Goal: Communication & Community: Answer question/provide support

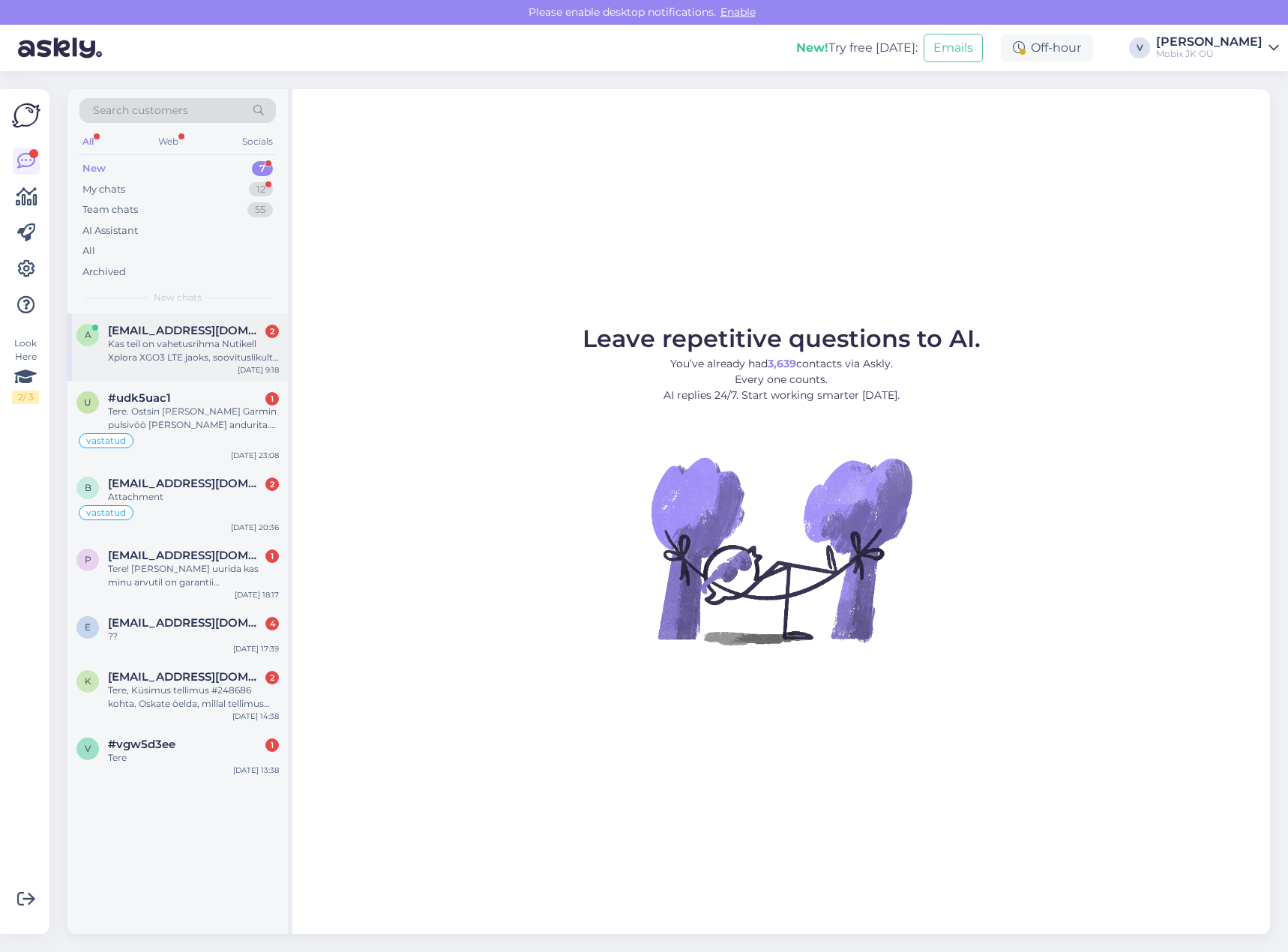
click at [179, 352] on div "Kas teil on vahetusrihma Nutikell Xplora XGO3 LTE jaoks, soovituslikult roosat?" at bounding box center [193, 350] width 171 height 27
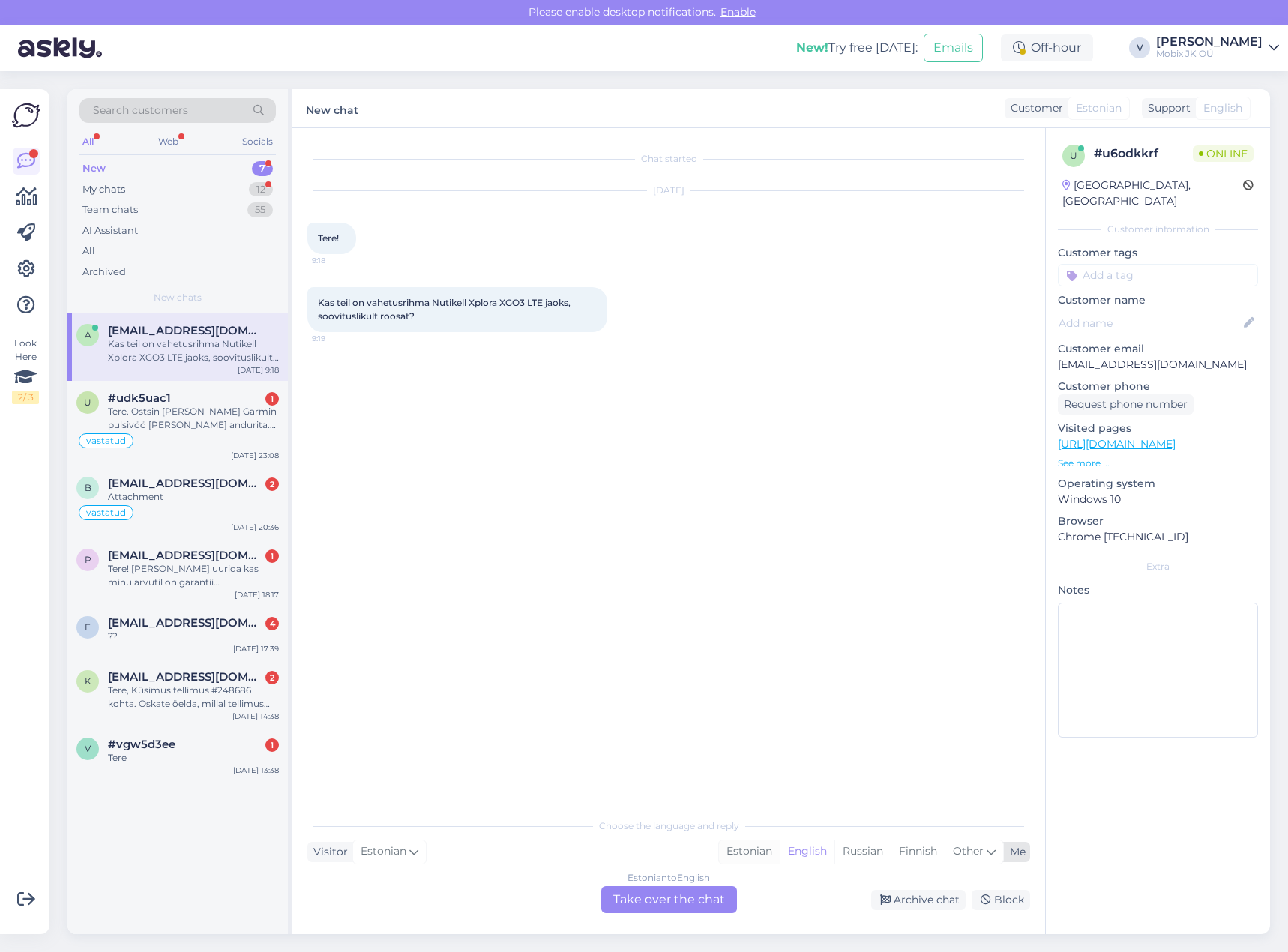
click at [751, 850] on div "Estonian" at bounding box center [749, 851] width 60 height 22
click at [700, 888] on div "Estonian to Estonian Take over the chat" at bounding box center [669, 900] width 136 height 27
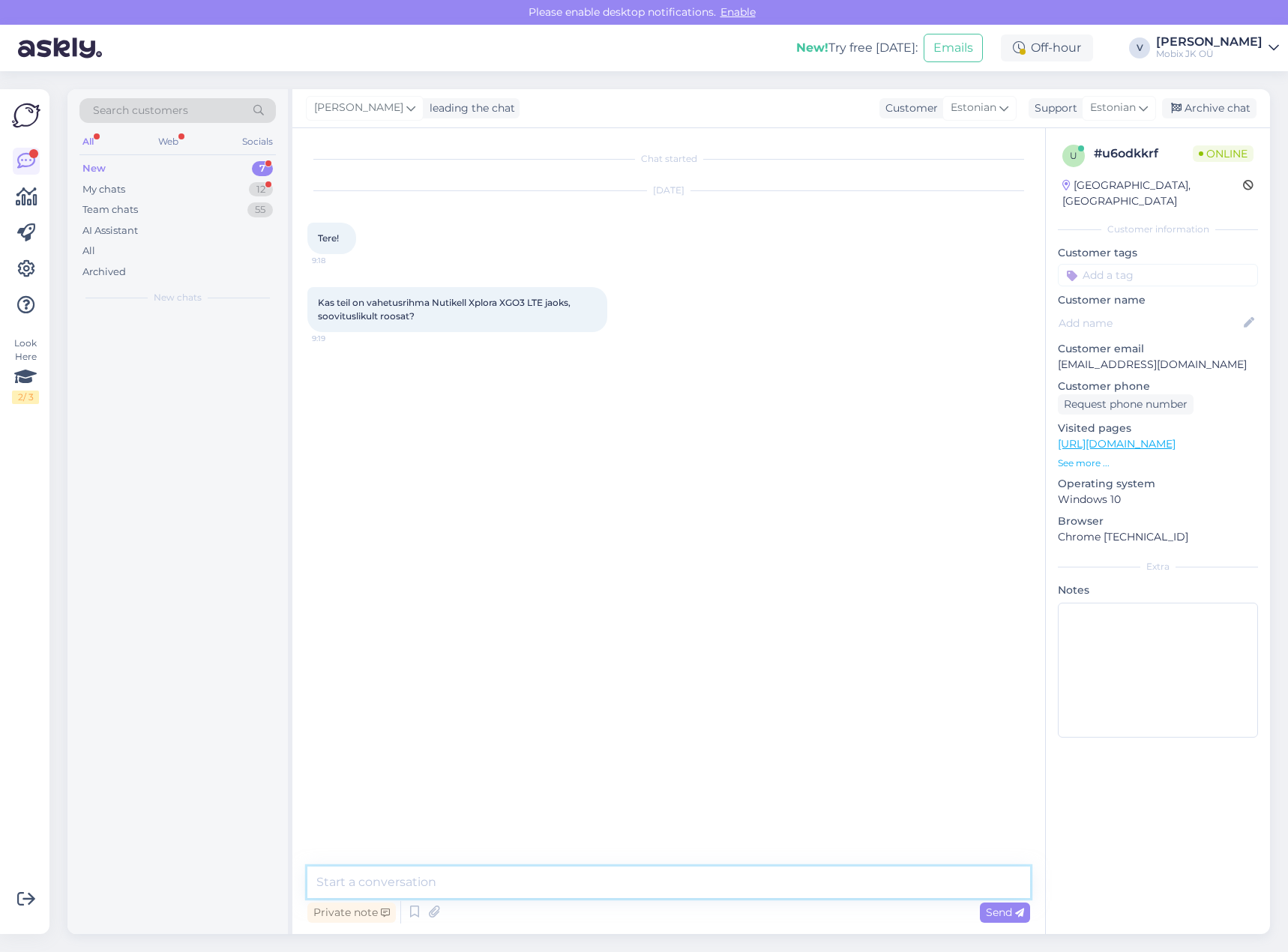
click at [696, 881] on textarea at bounding box center [669, 882] width 723 height 32
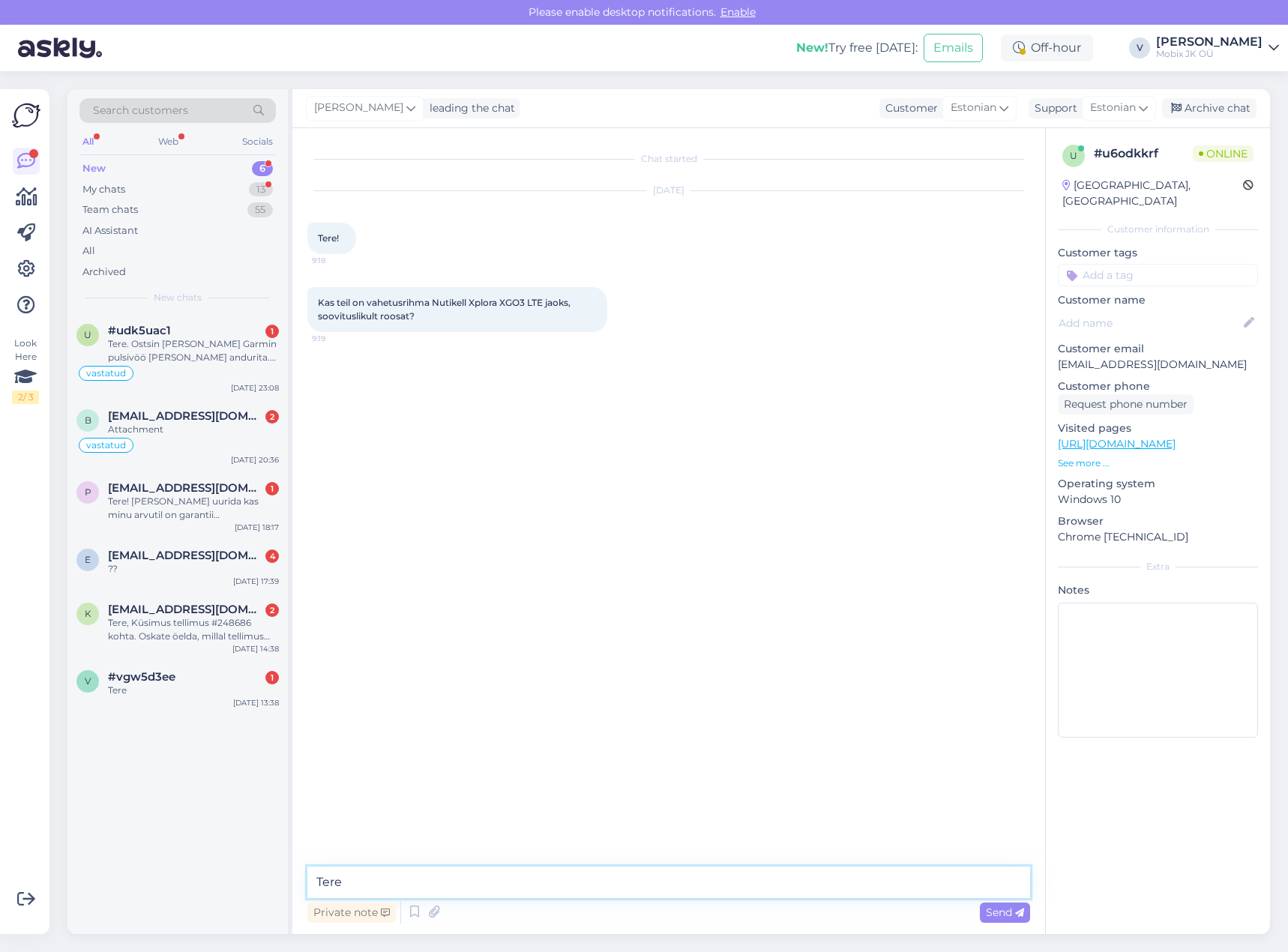
type textarea "Tere!"
click at [612, 873] on textarea at bounding box center [669, 882] width 723 height 32
type textarea "Täpsustan üle [PERSON_NAME] teile teada!"
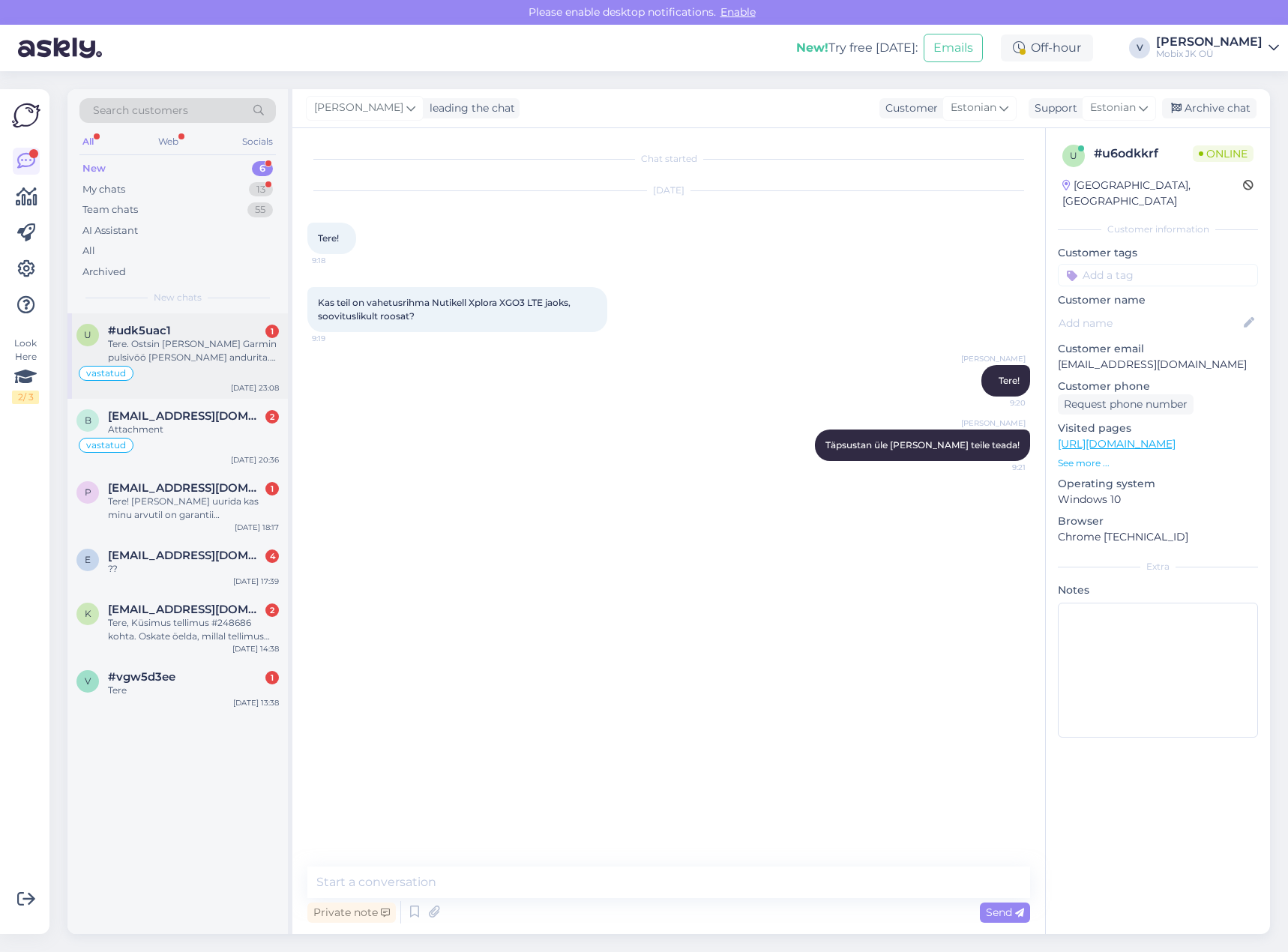
click at [215, 358] on div "Tere. Ostsin [PERSON_NAME] Garmin pulsivöö [PERSON_NAME] andurita. Kas on võima…" at bounding box center [193, 350] width 171 height 27
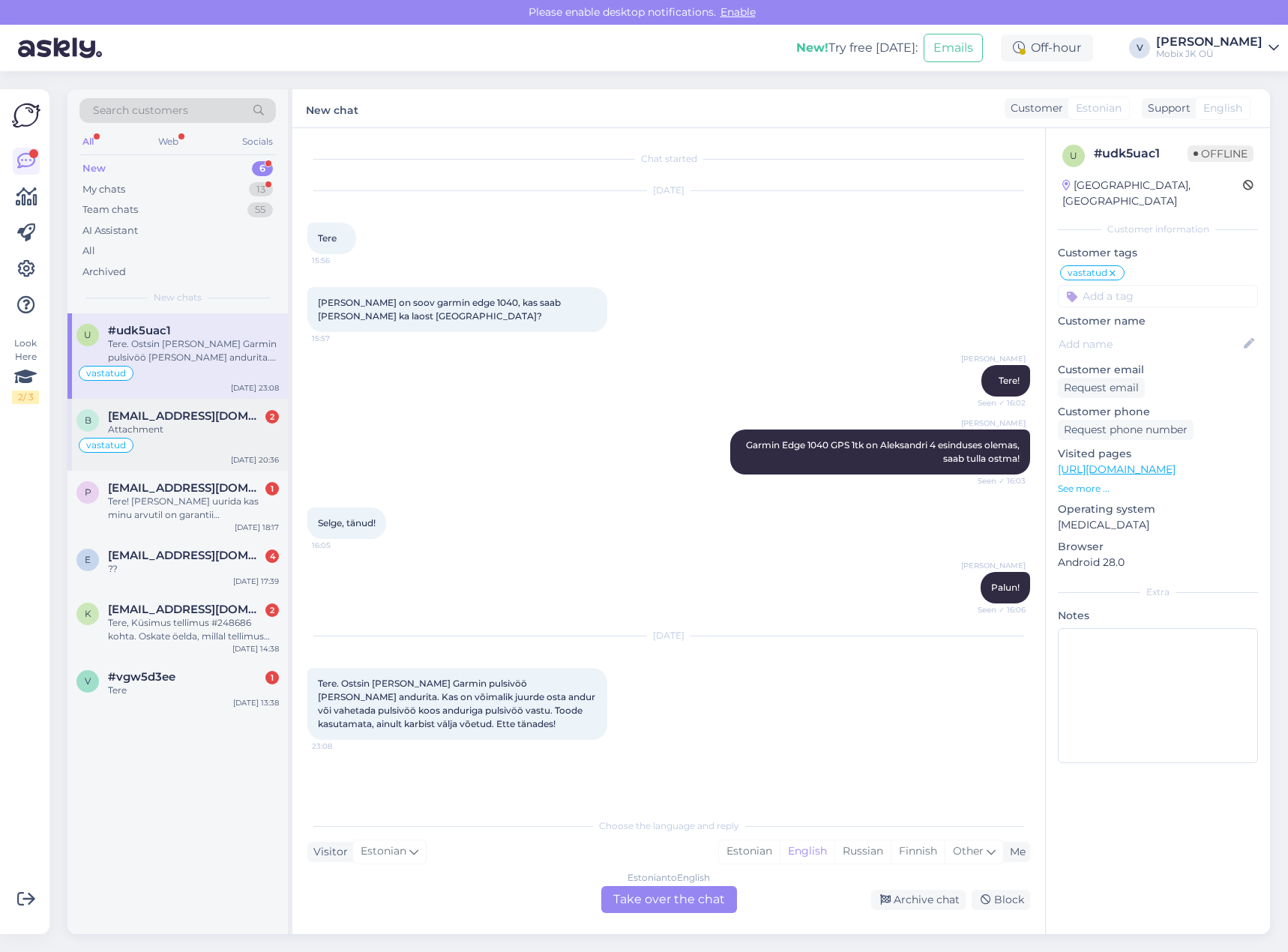
click at [204, 443] on div "vastatud" at bounding box center [177, 445] width 203 height 18
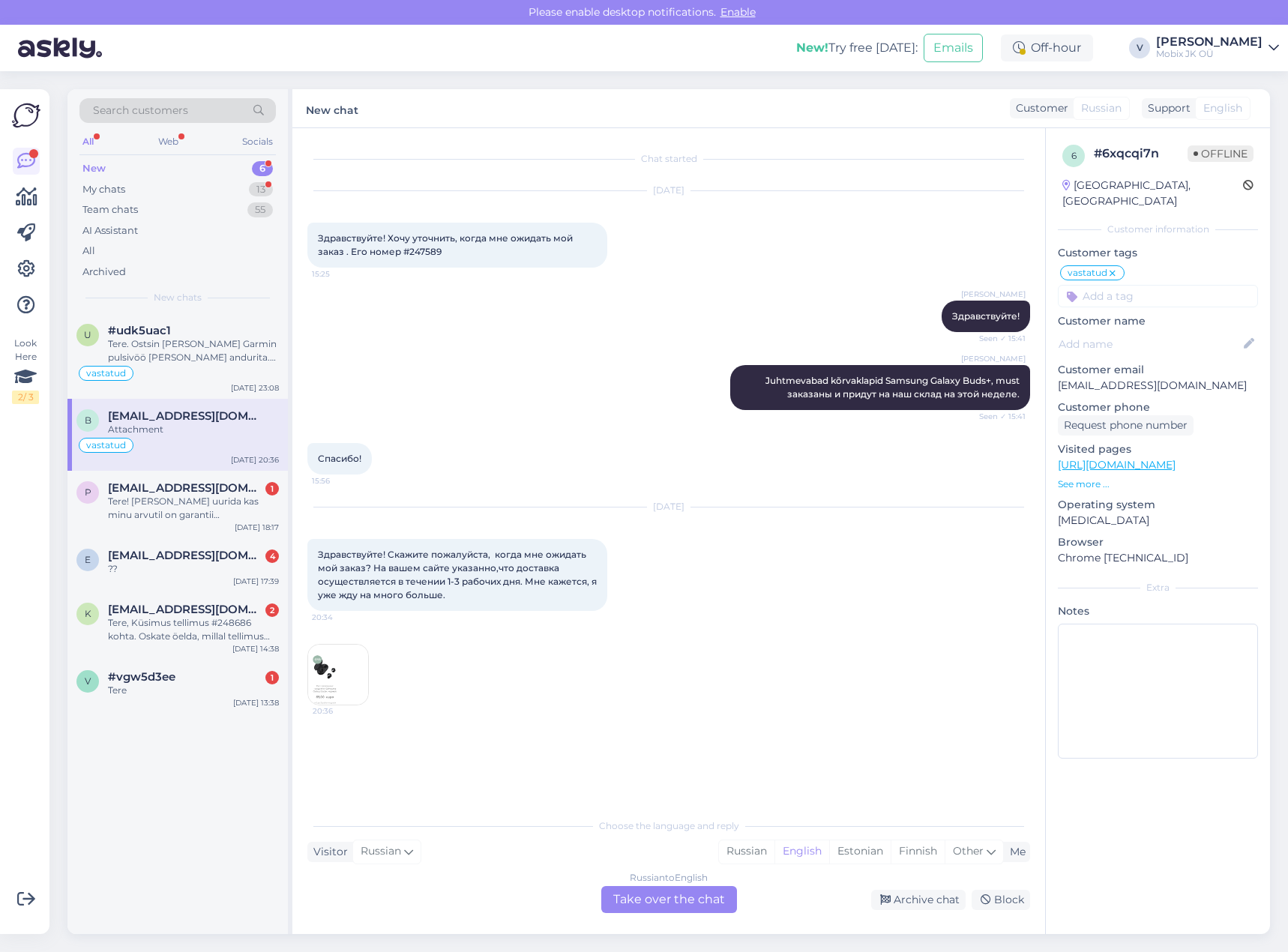
click at [340, 673] on img at bounding box center [338, 674] width 60 height 60
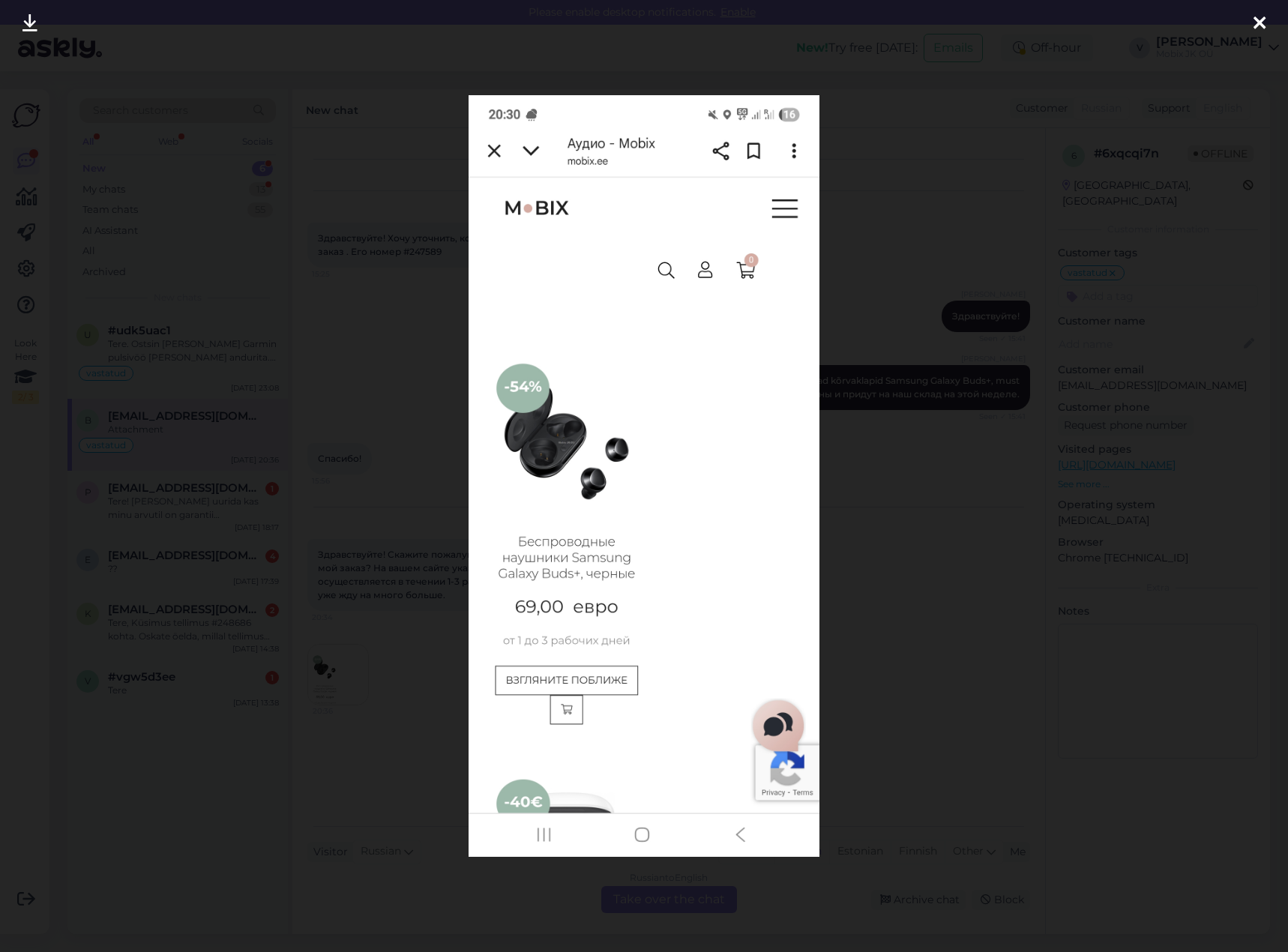
click at [1263, 16] on icon at bounding box center [1259, 24] width 12 height 20
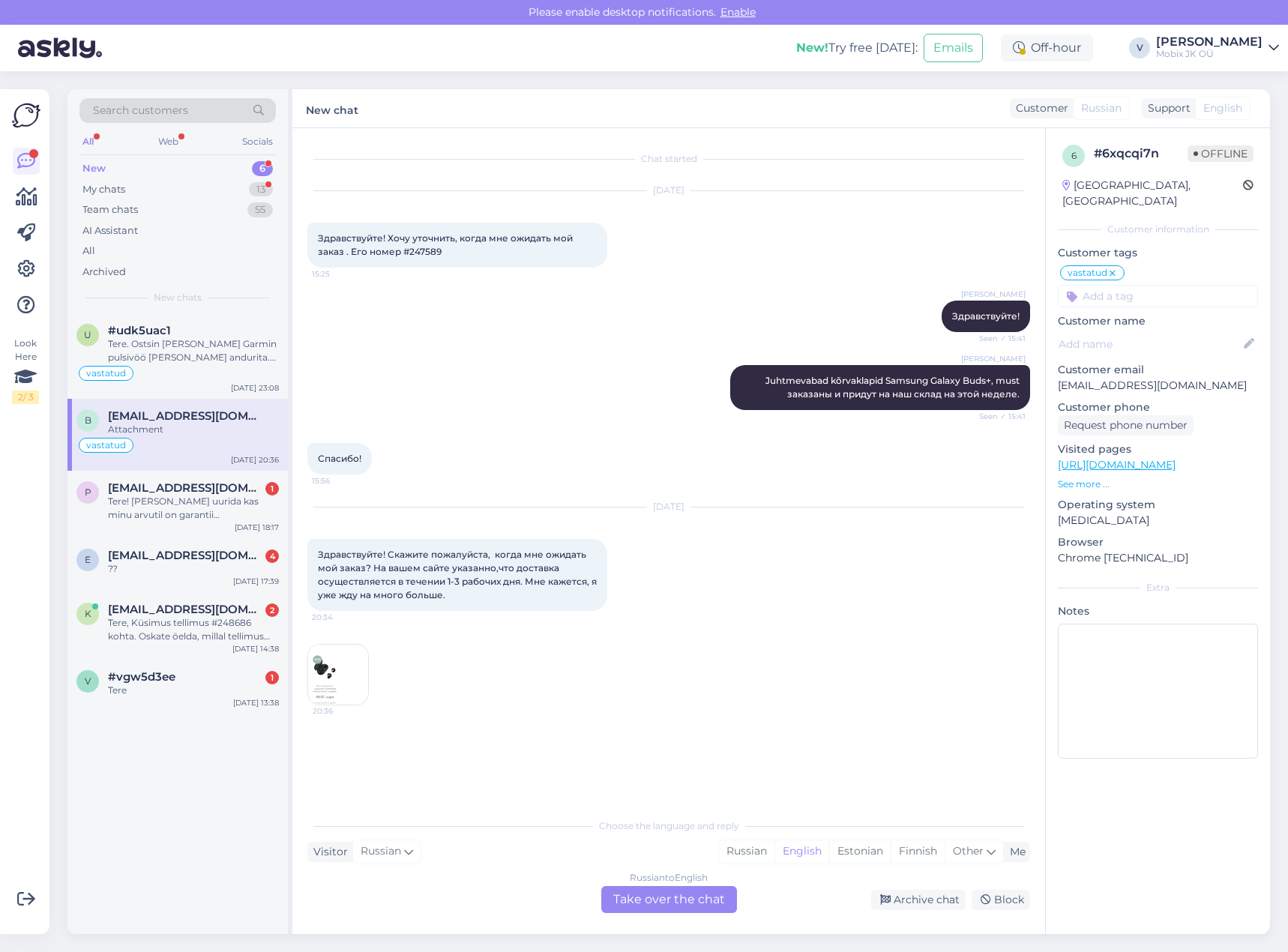
click at [350, 666] on img at bounding box center [338, 674] width 60 height 60
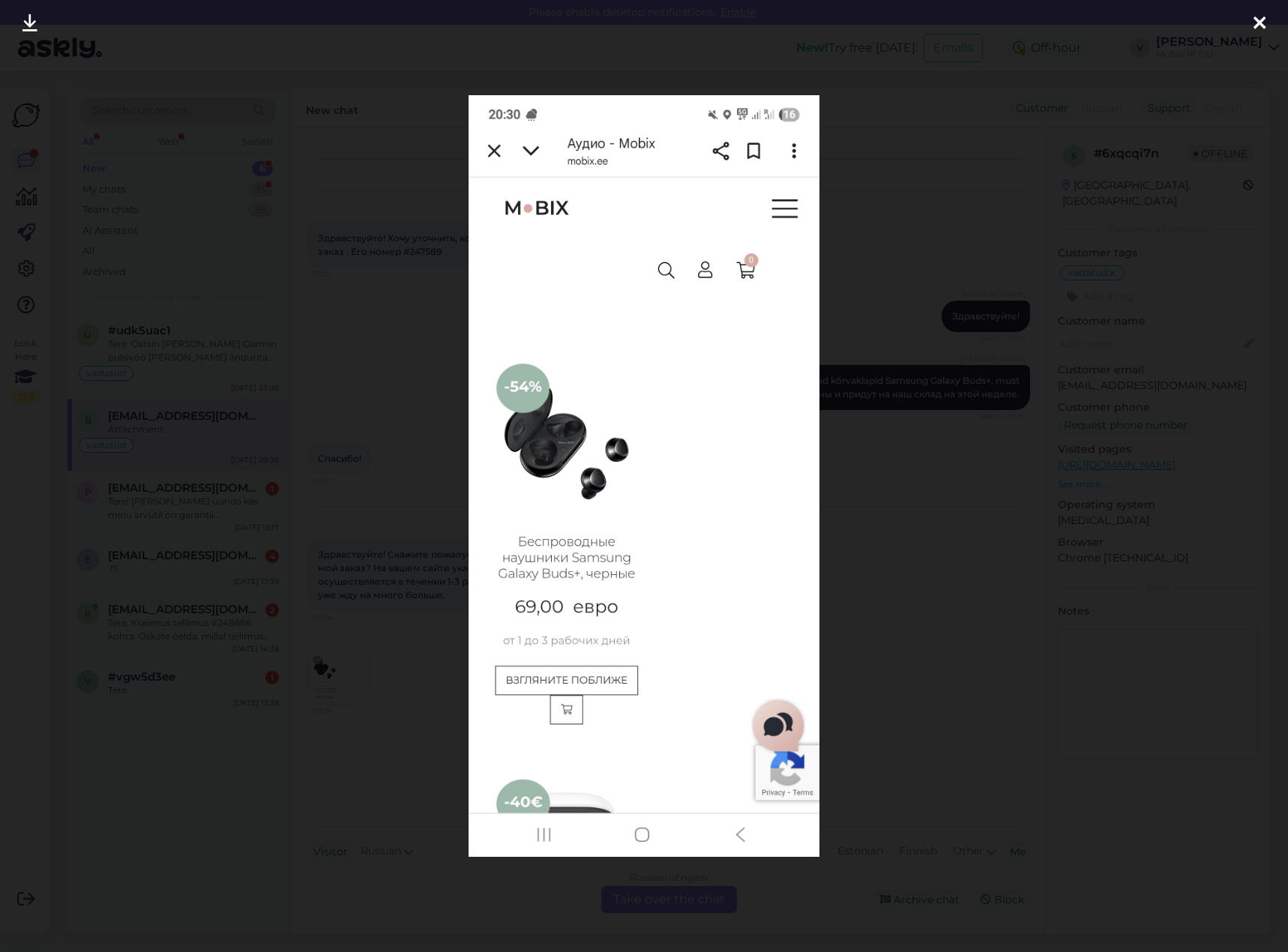
click at [1259, 17] on icon at bounding box center [1259, 24] width 12 height 20
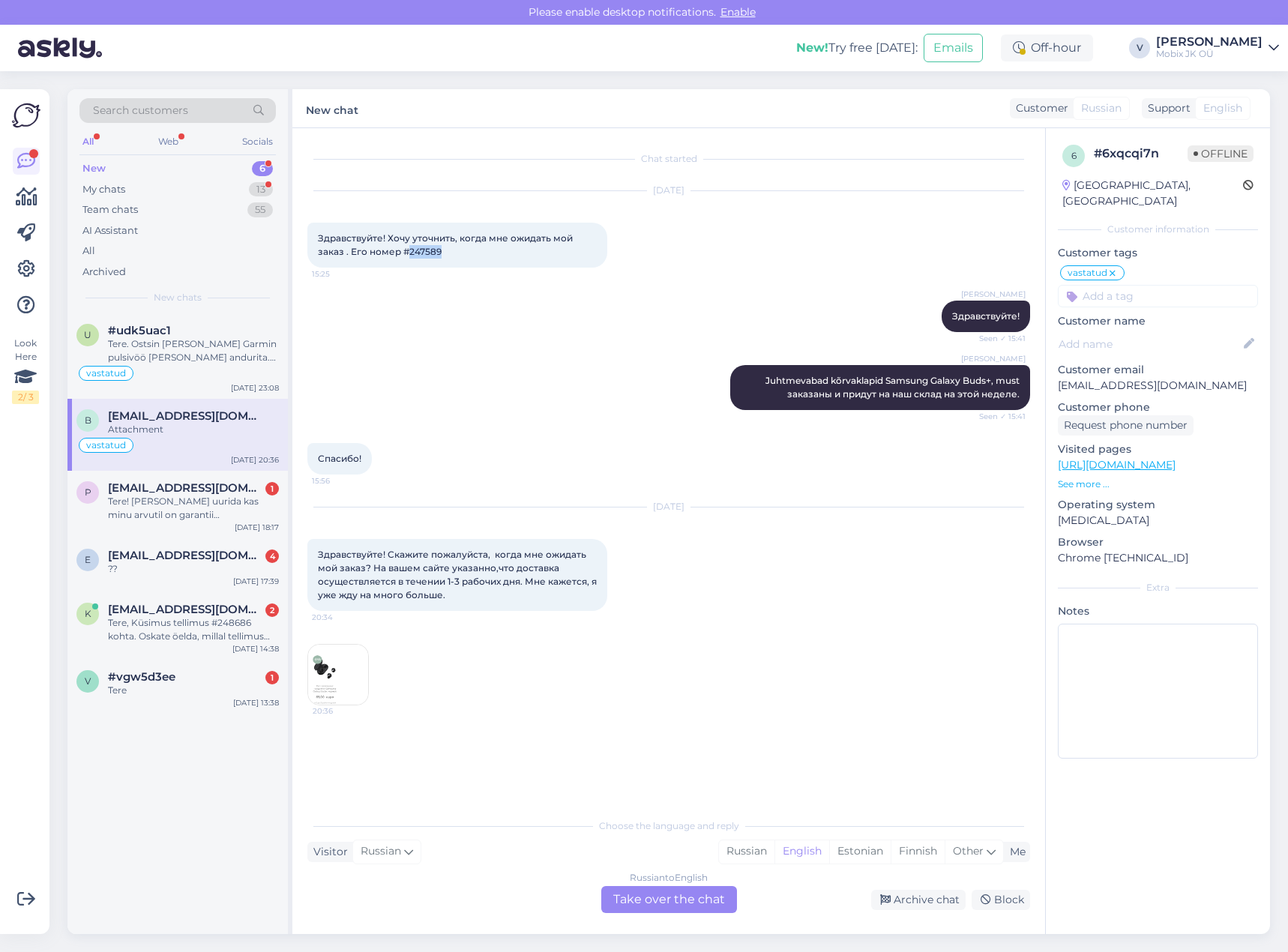
drag, startPoint x: 409, startPoint y: 248, endPoint x: 445, endPoint y: 250, distance: 36.1
click at [445, 250] on div "Здравствуйте! Хочу уточнить, когда мне ожидать мой заказ . Его номер #247589 15…" at bounding box center [457, 245] width 300 height 45
copy span "247589"
click at [235, 186] on div "My chats 13" at bounding box center [177, 189] width 196 height 21
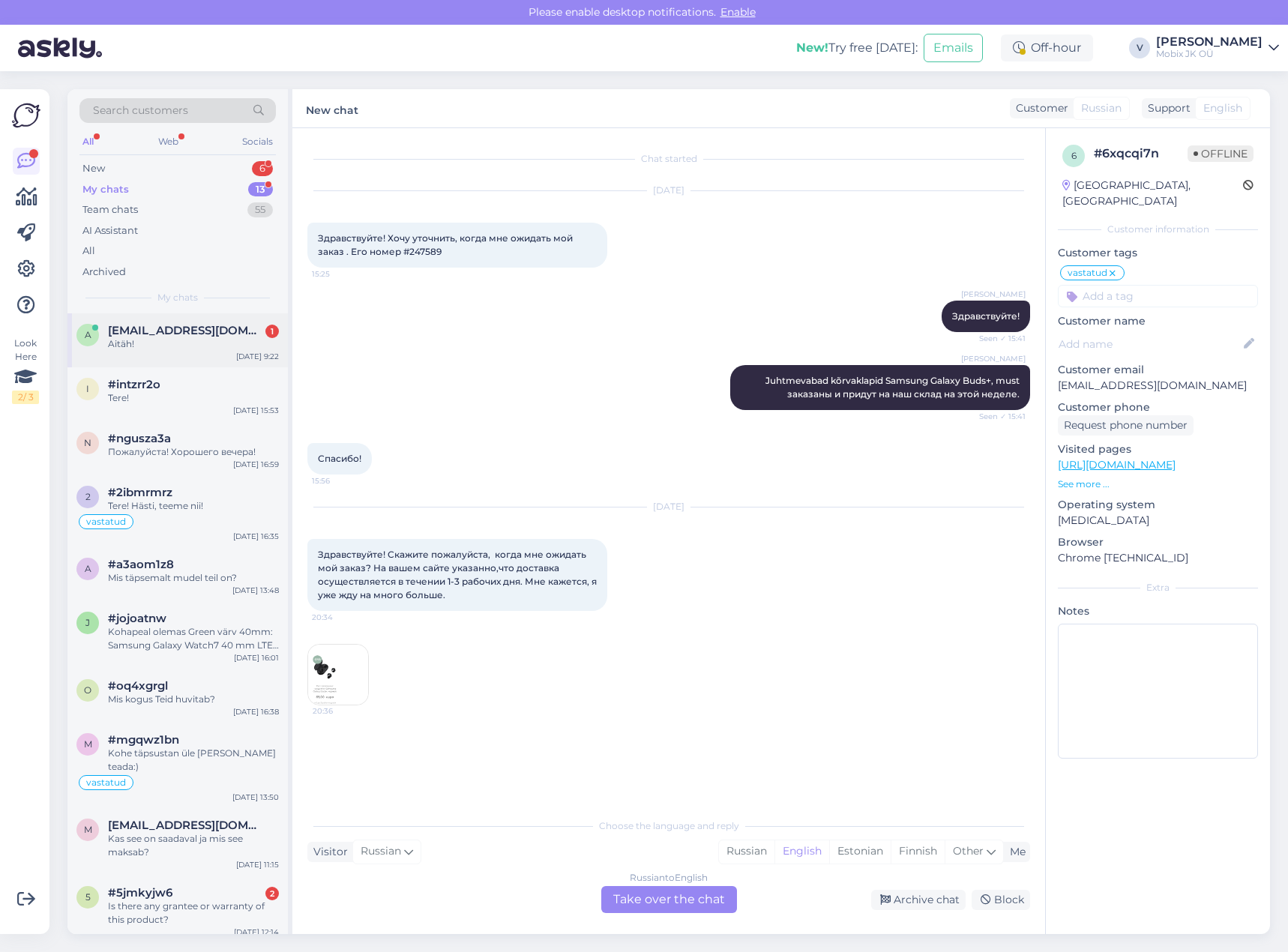
click at [226, 350] on div "Aitäh!" at bounding box center [193, 343] width 171 height 14
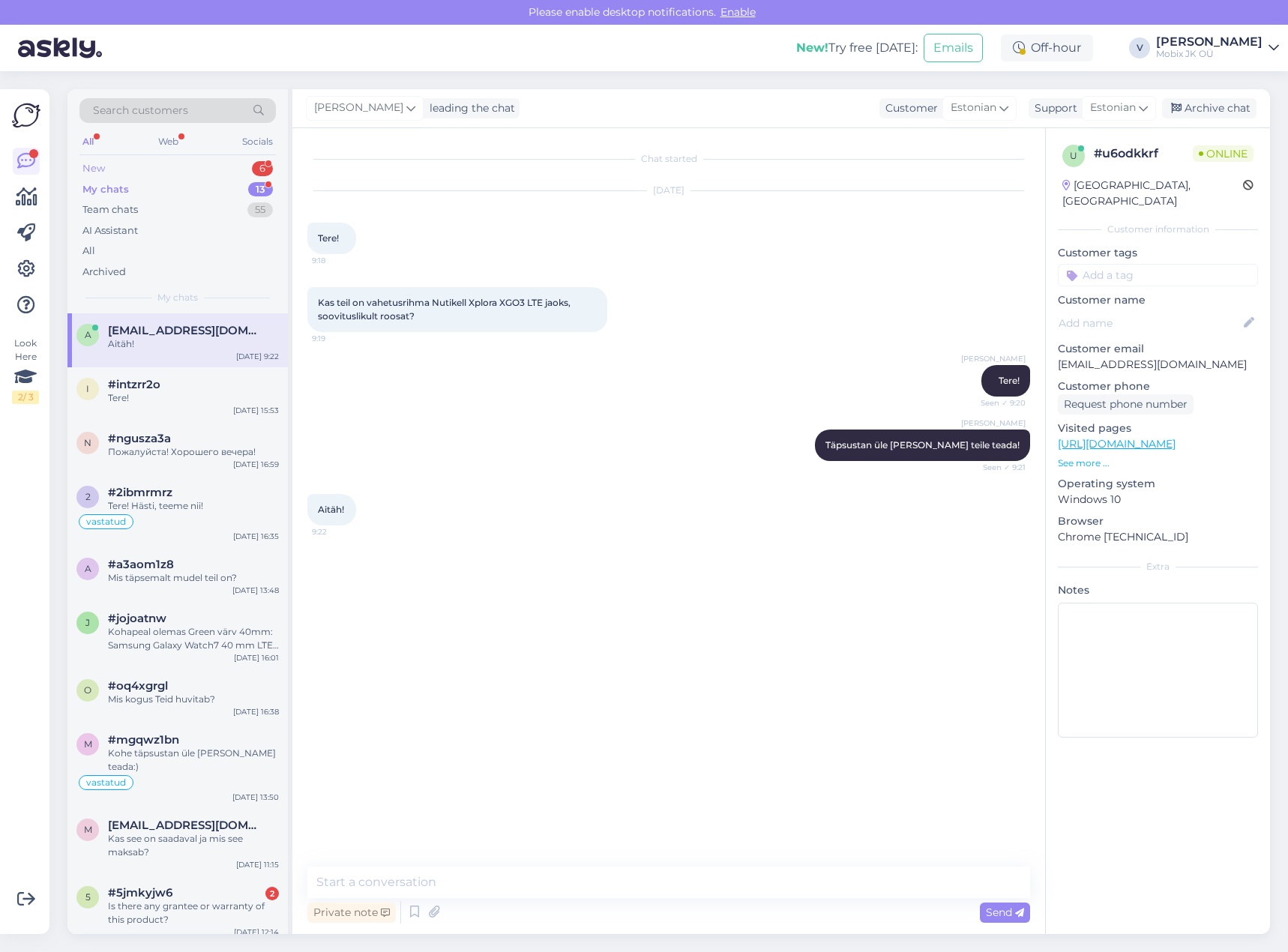
click at [262, 176] on div "6" at bounding box center [262, 168] width 21 height 15
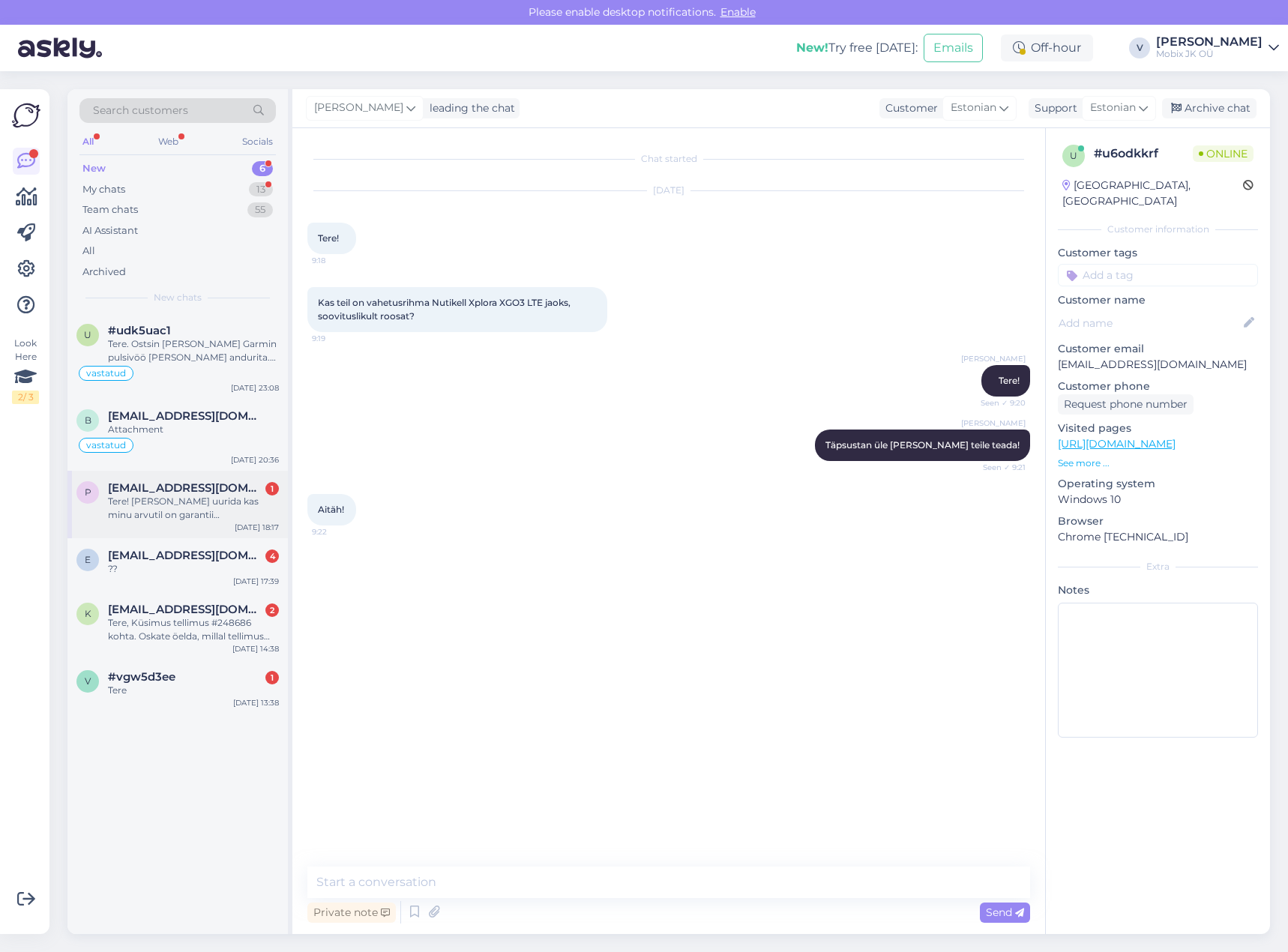
click at [208, 510] on div "Tere! [PERSON_NAME] uurida kas minu arvutil on garantii [PERSON_NAME] pikk?" at bounding box center [193, 508] width 171 height 27
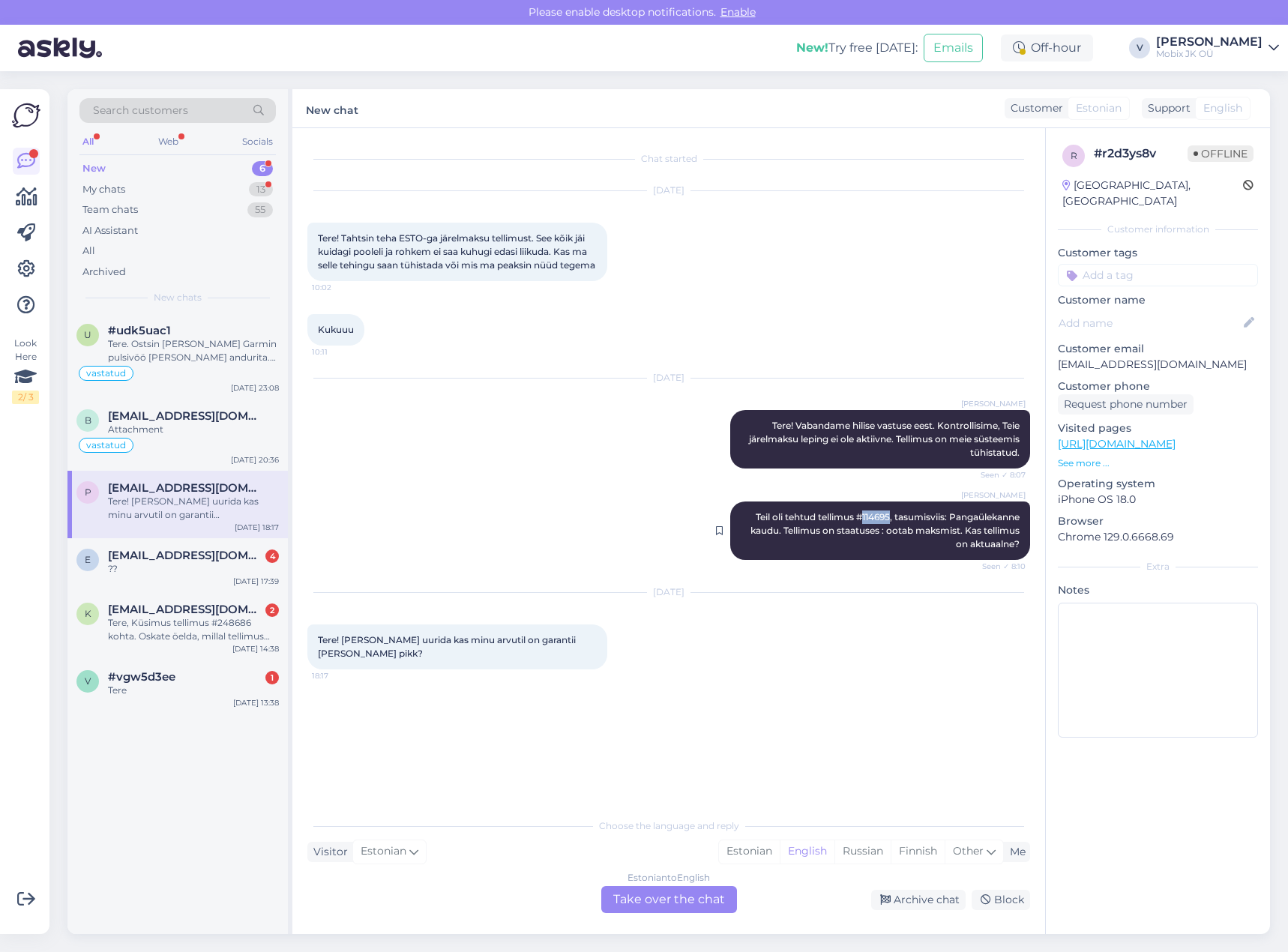
drag, startPoint x: 859, startPoint y: 529, endPoint x: 886, endPoint y: 528, distance: 27.0
click at [886, 528] on span "Teil oli tehtud tellimus #114695, tasumisviis: Pangaülekanne kaudu. Tellimus on…" at bounding box center [886, 530] width 271 height 38
copy span "114695"
drag, startPoint x: 733, startPoint y: 838, endPoint x: 734, endPoint y: 866, distance: 28.0
click at [733, 838] on div "Choose the language and reply Visitor Estonian Me Estonian English Russian Finn…" at bounding box center [669, 861] width 723 height 103
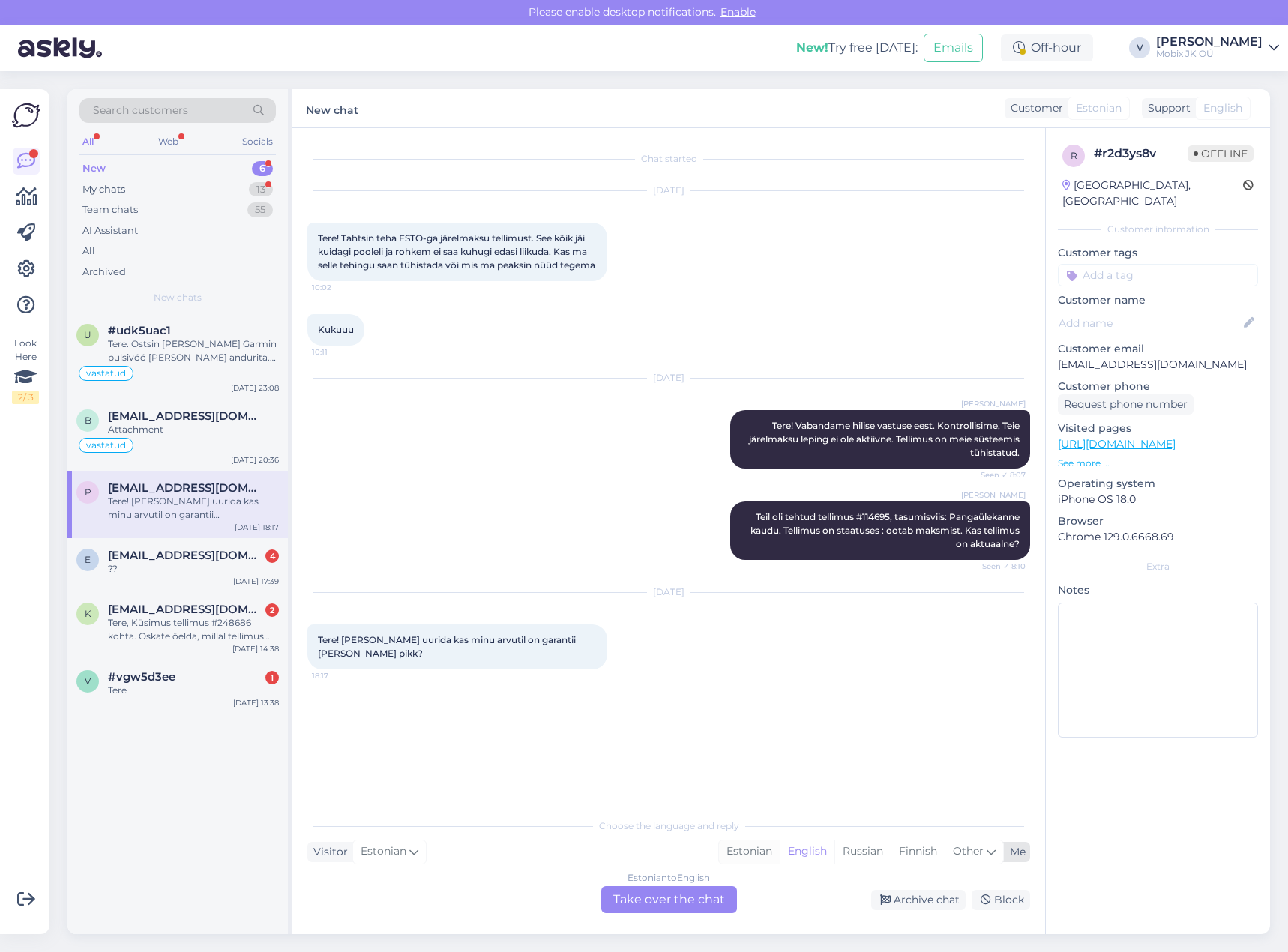
click at [734, 850] on div "Estonian" at bounding box center [749, 851] width 60 height 22
click at [694, 899] on div "Estonian to Estonian Take over the chat" at bounding box center [669, 900] width 136 height 27
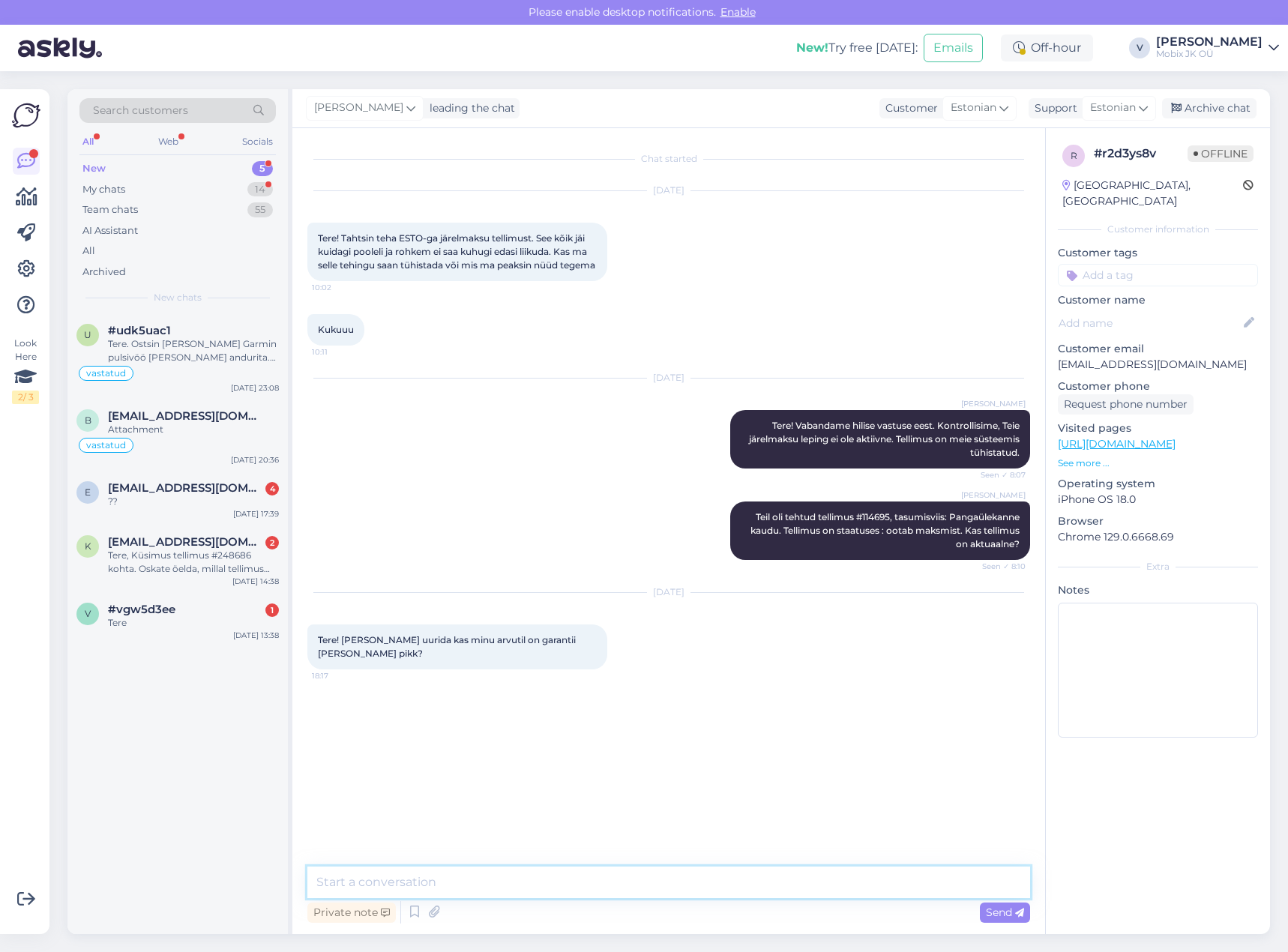
click at [688, 879] on textarea at bounding box center [669, 882] width 723 height 32
type textarea "Tere! Jah, garantii kehtib 2 aastad alates ostukuupäevast."
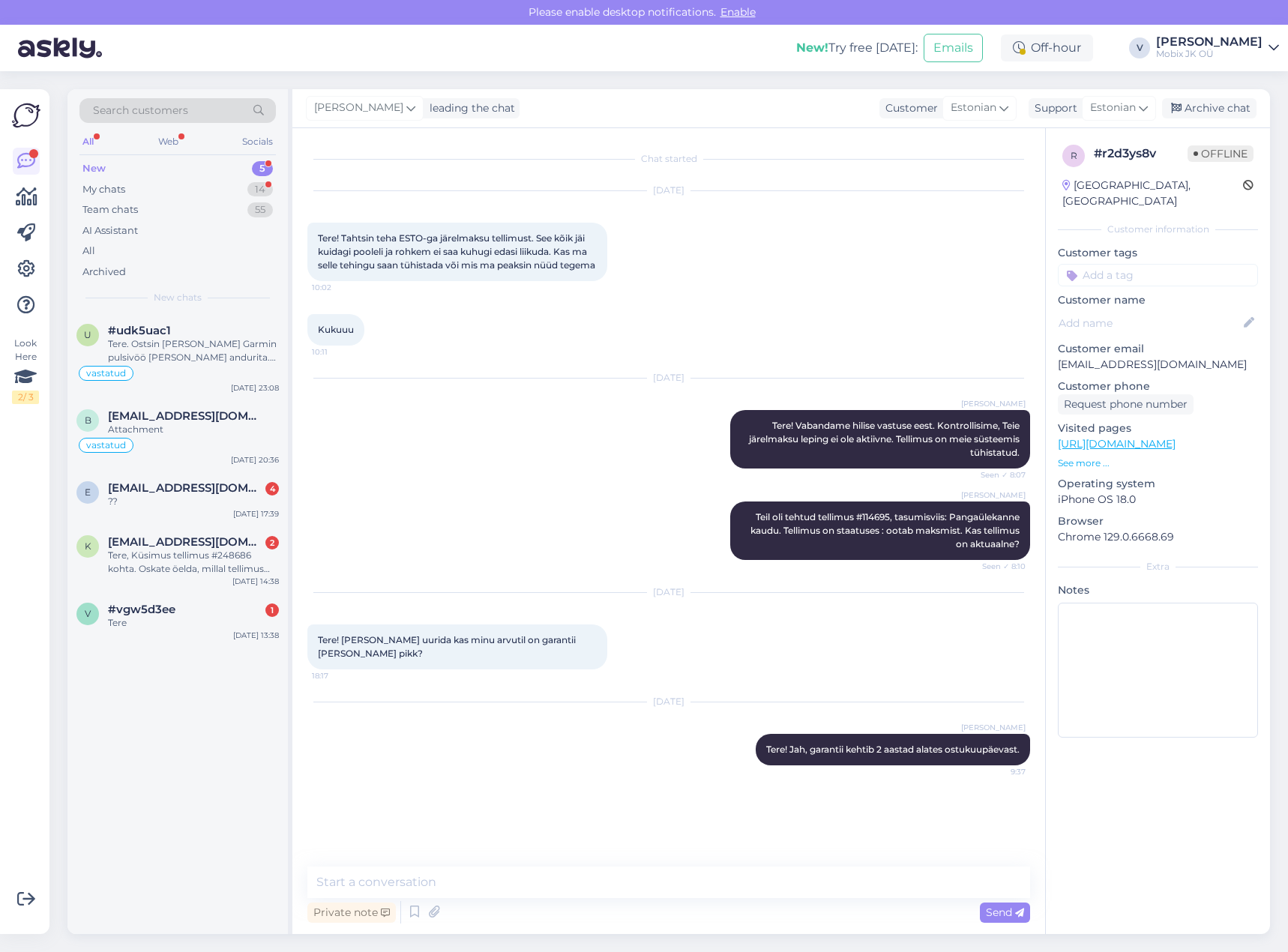
click at [1132, 264] on input at bounding box center [1158, 275] width 200 height 22
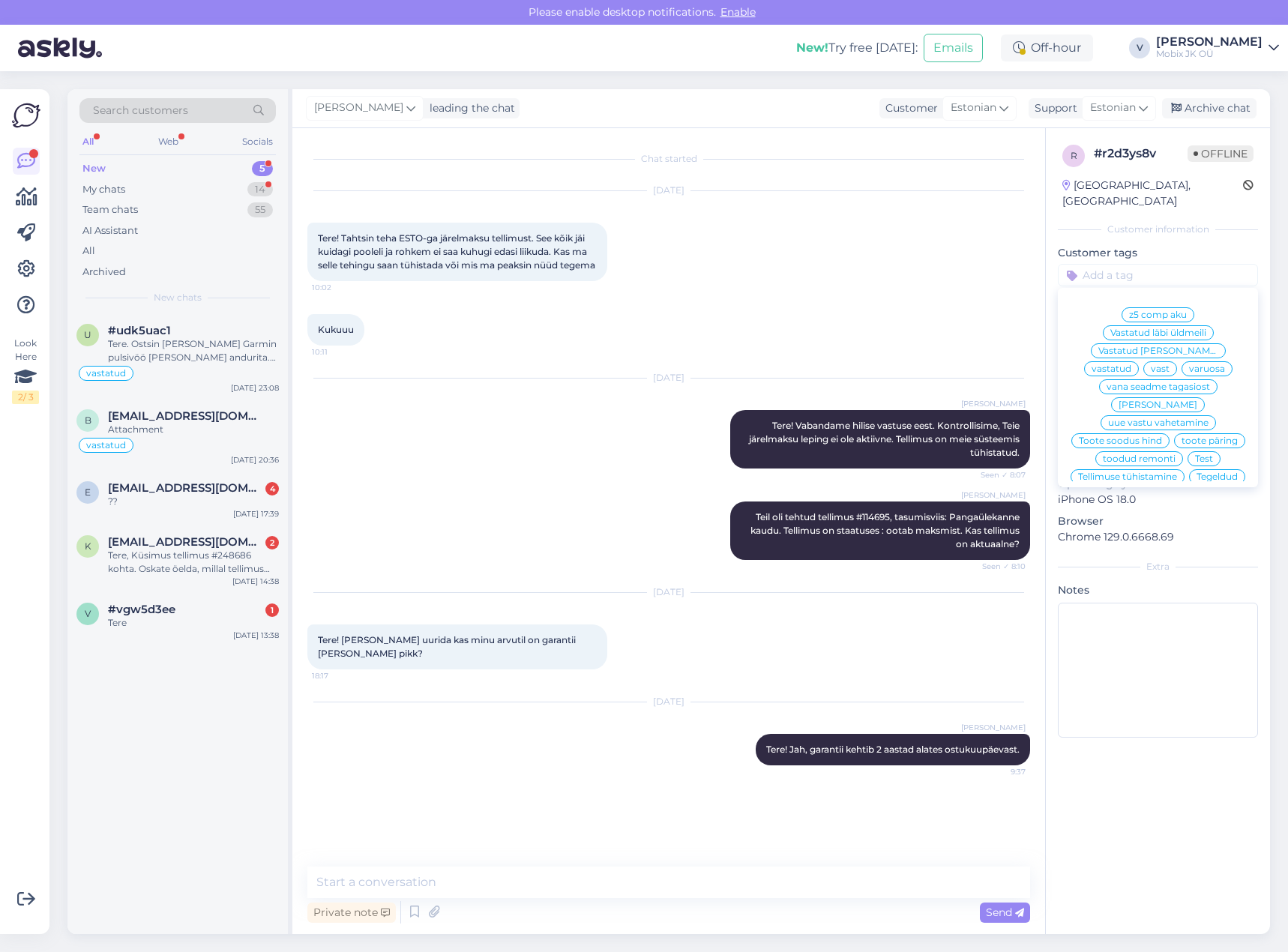
click at [1131, 364] on span "vastatud" at bounding box center [1111, 368] width 40 height 9
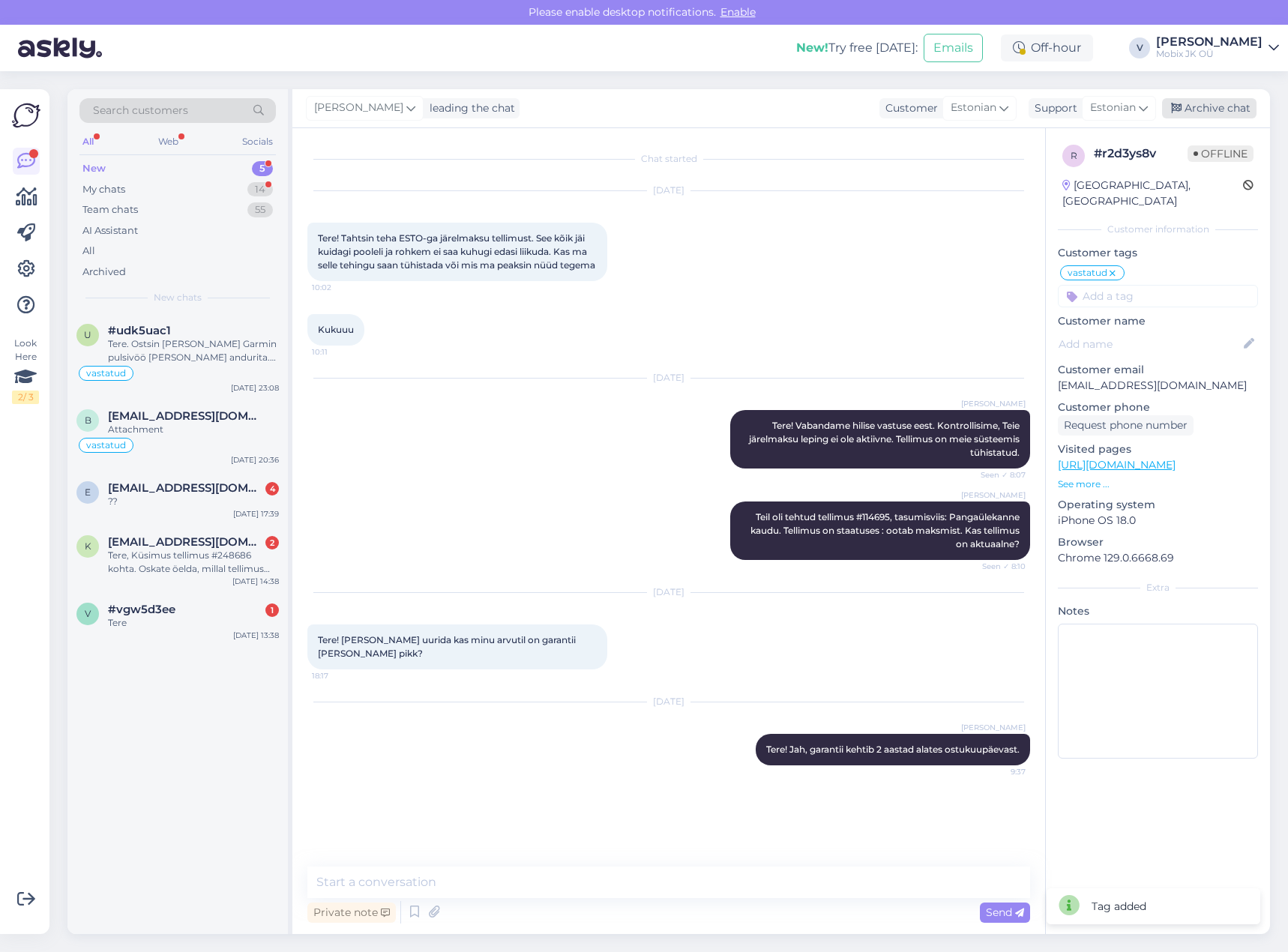
click at [1233, 105] on div "Archive chat" at bounding box center [1209, 108] width 95 height 20
click at [253, 506] on div "??" at bounding box center [193, 501] width 171 height 14
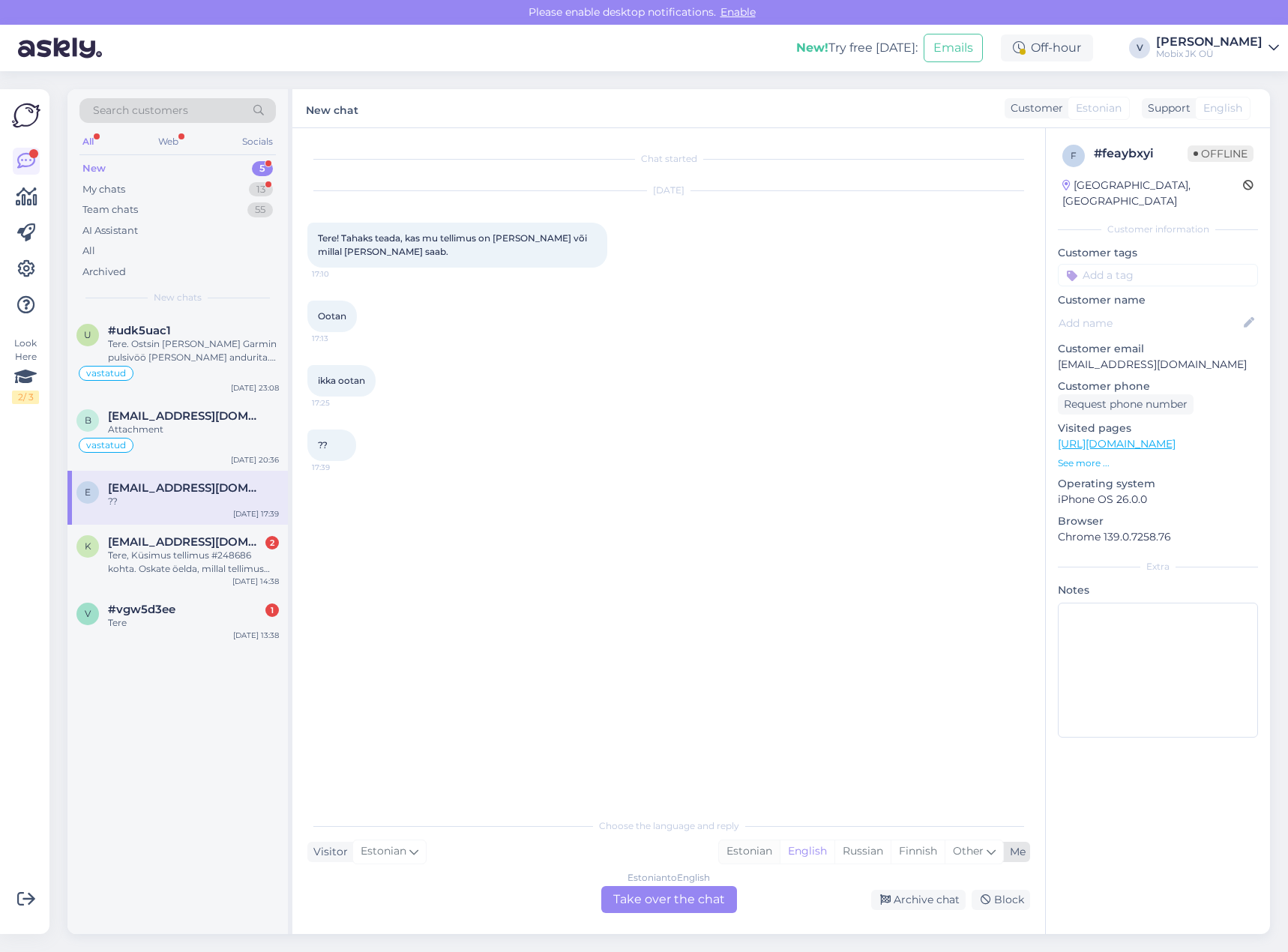
click at [747, 851] on div "Estonian" at bounding box center [749, 851] width 60 height 22
click at [693, 896] on div "Estonian to Estonian Take over the chat" at bounding box center [669, 900] width 136 height 27
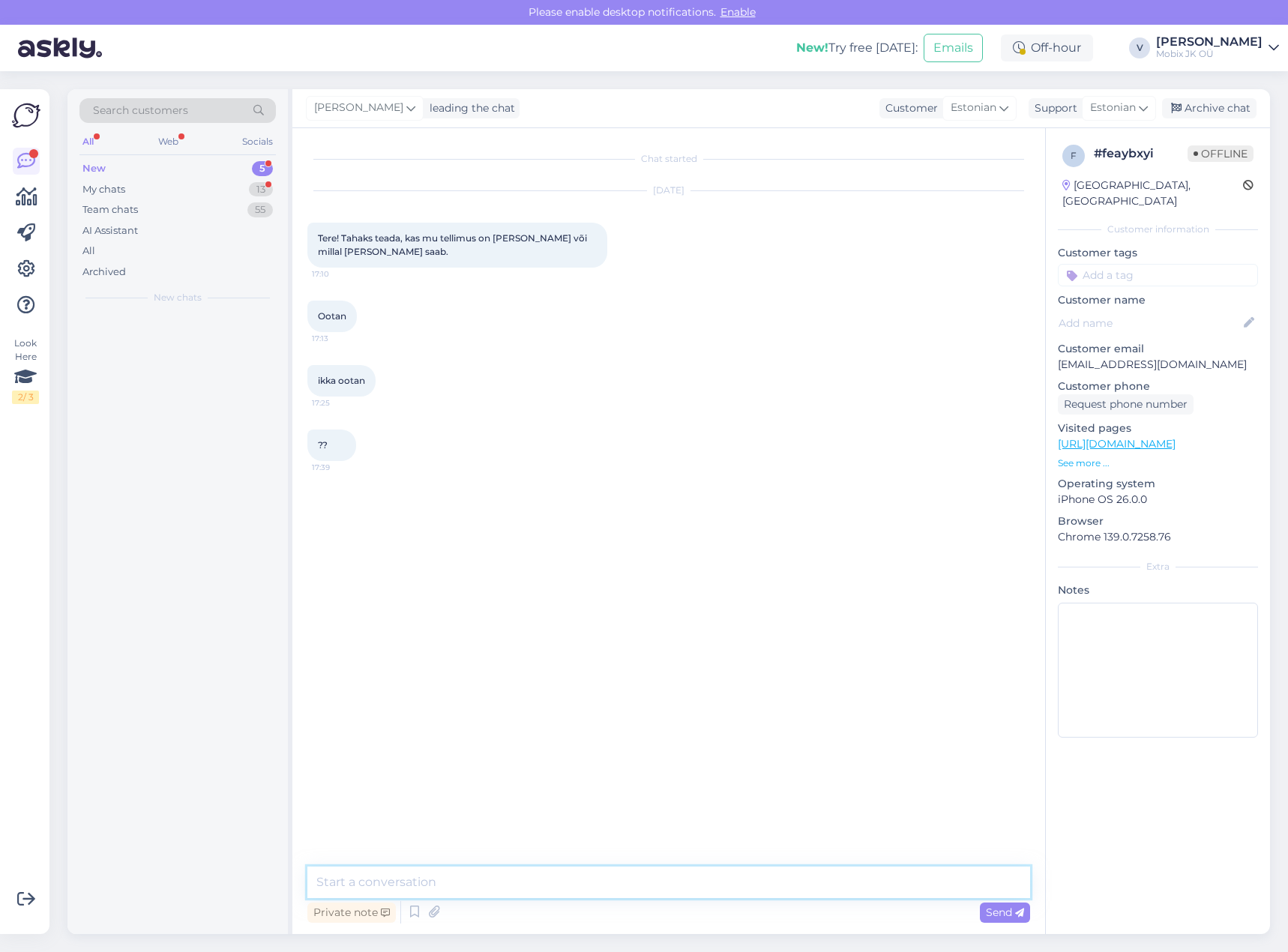
click at [694, 891] on textarea at bounding box center [669, 882] width 723 height 32
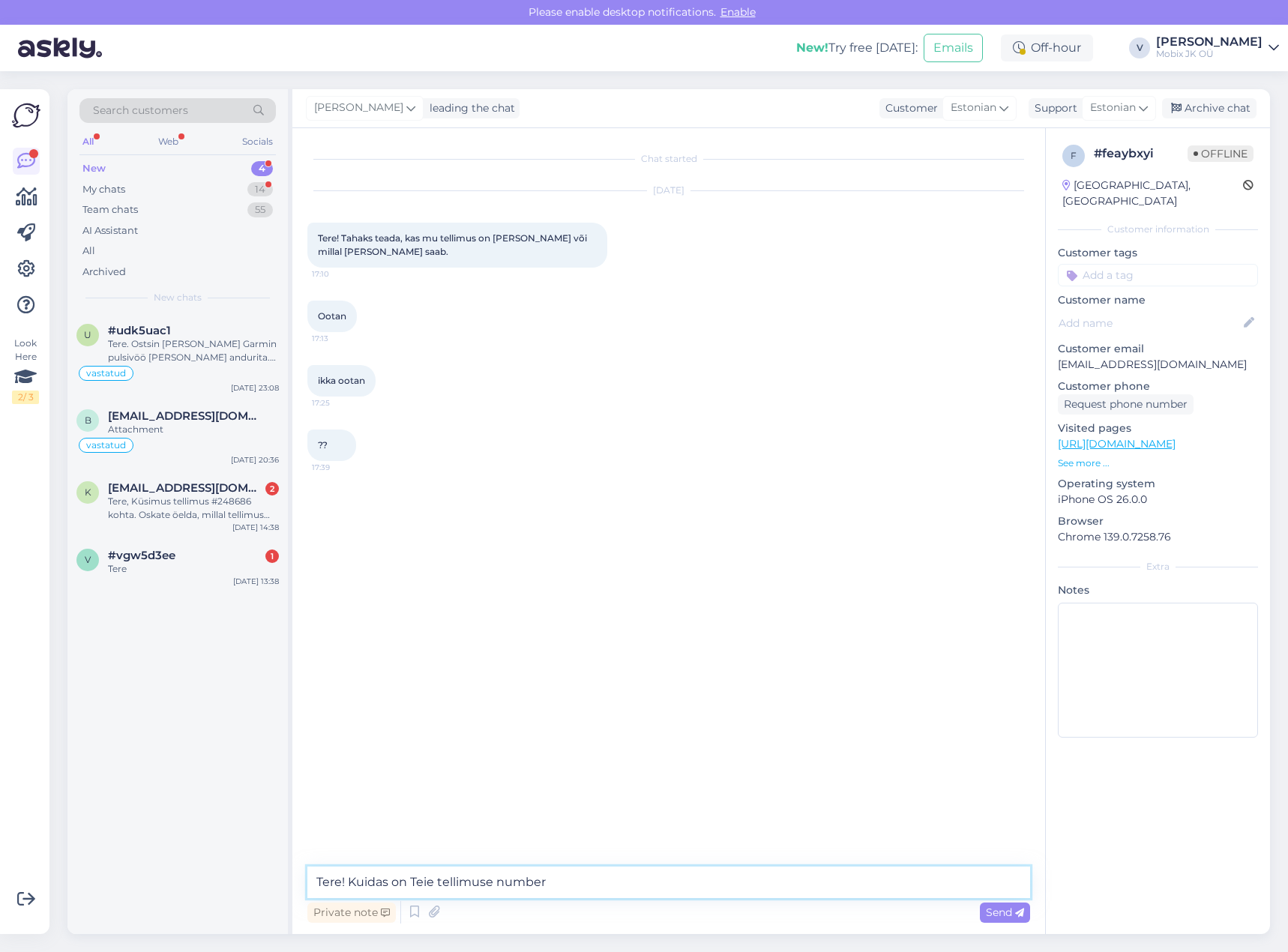
type textarea "Tere! Kuidas on Teie tellimuse number?"
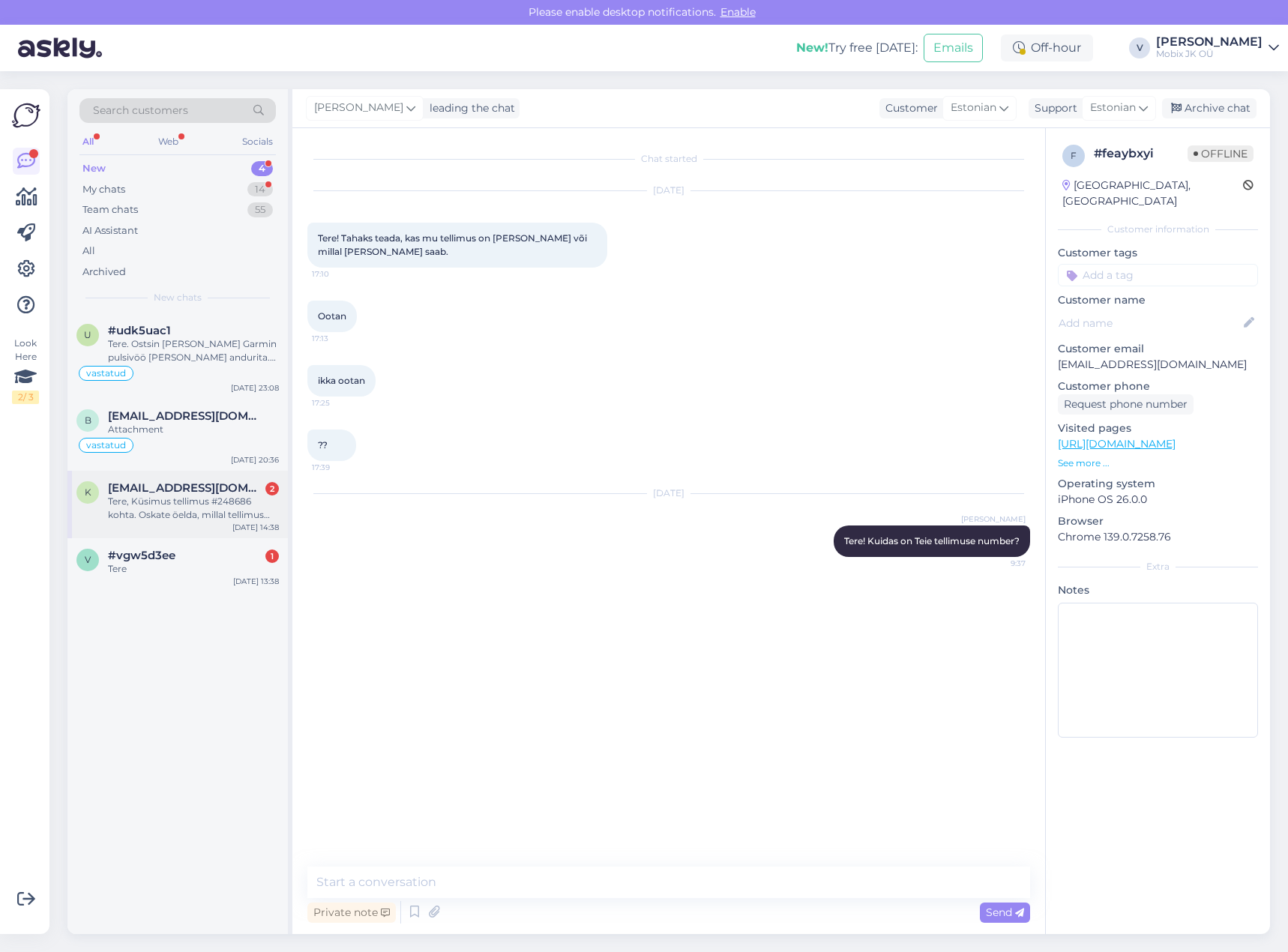
click at [155, 517] on div "Tere, Küsimus tellimus #248686 kohta. Oskate öelda, millal tellimus valmis ning…" at bounding box center [193, 508] width 171 height 27
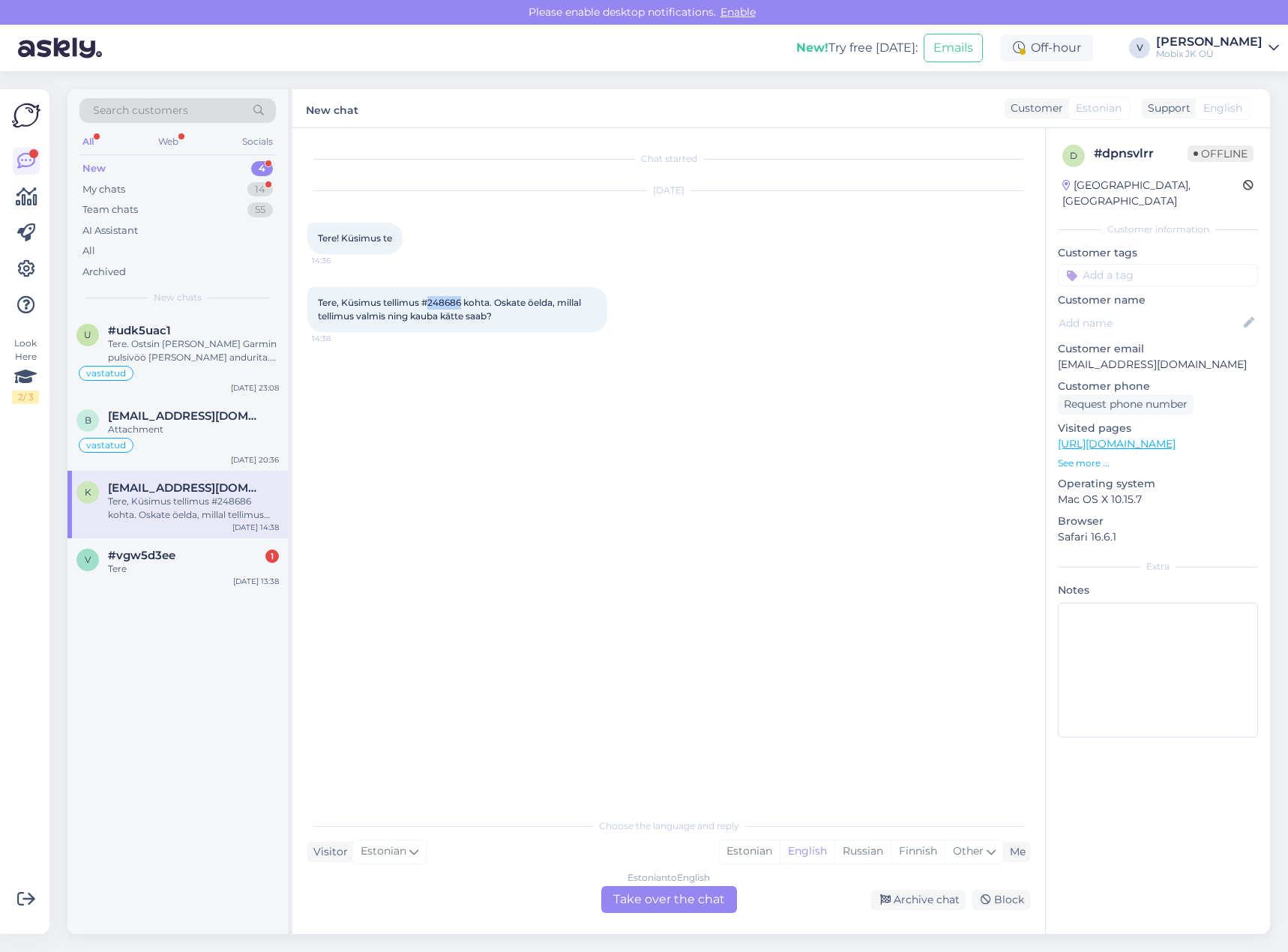
drag, startPoint x: 431, startPoint y: 304, endPoint x: 462, endPoint y: 300, distance: 31.3
click at [462, 300] on span "Tere, Küsimus tellimus #248686 kohta. Oskate öelda, millal tellimus valmis ning…" at bounding box center [451, 308] width 266 height 25
copy span "248686"
click at [1164, 264] on input at bounding box center [1158, 275] width 200 height 22
type input "tü"
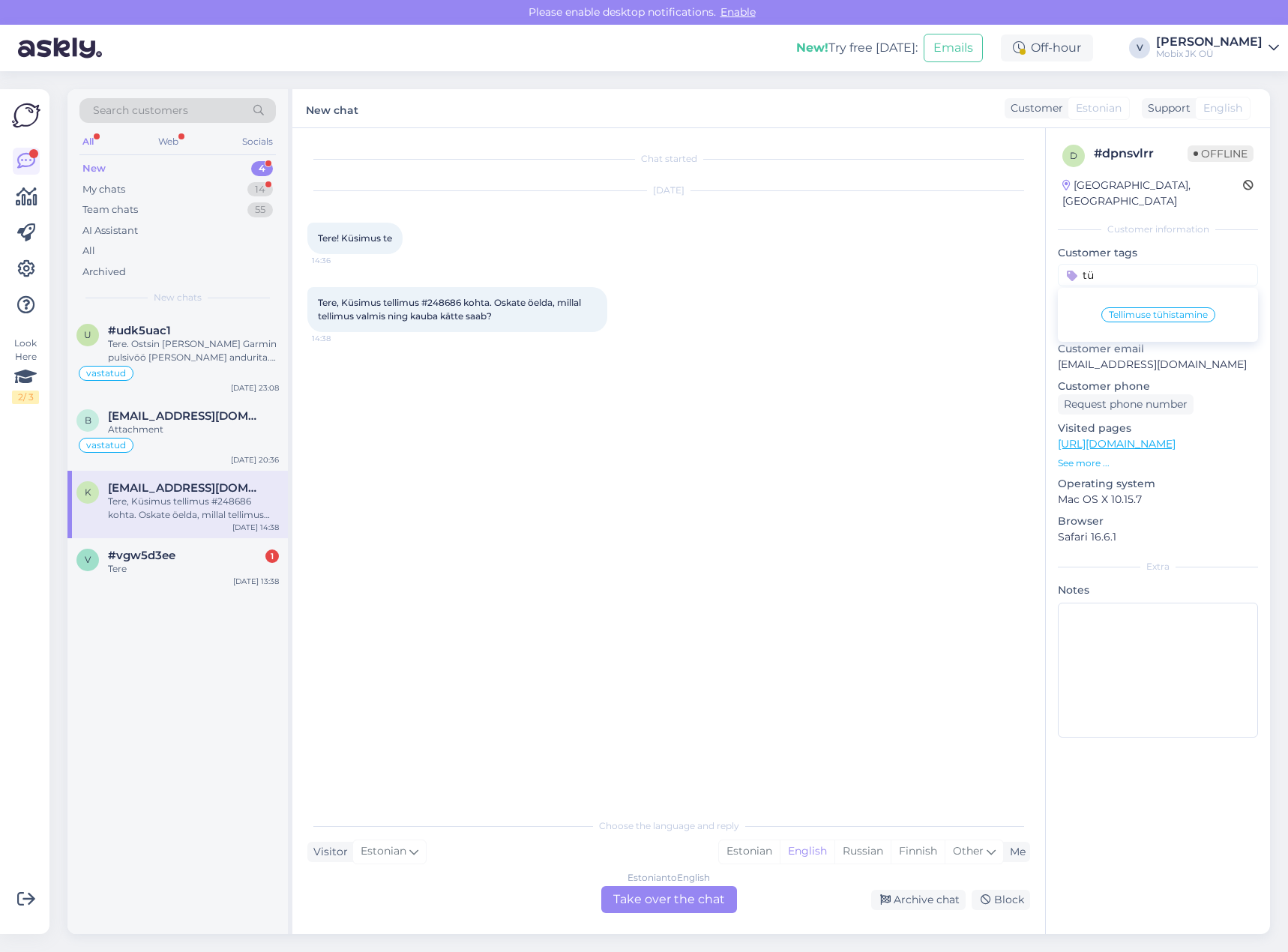
click at [1194, 310] on span "Tellimuse tühistamine" at bounding box center [1158, 314] width 99 height 9
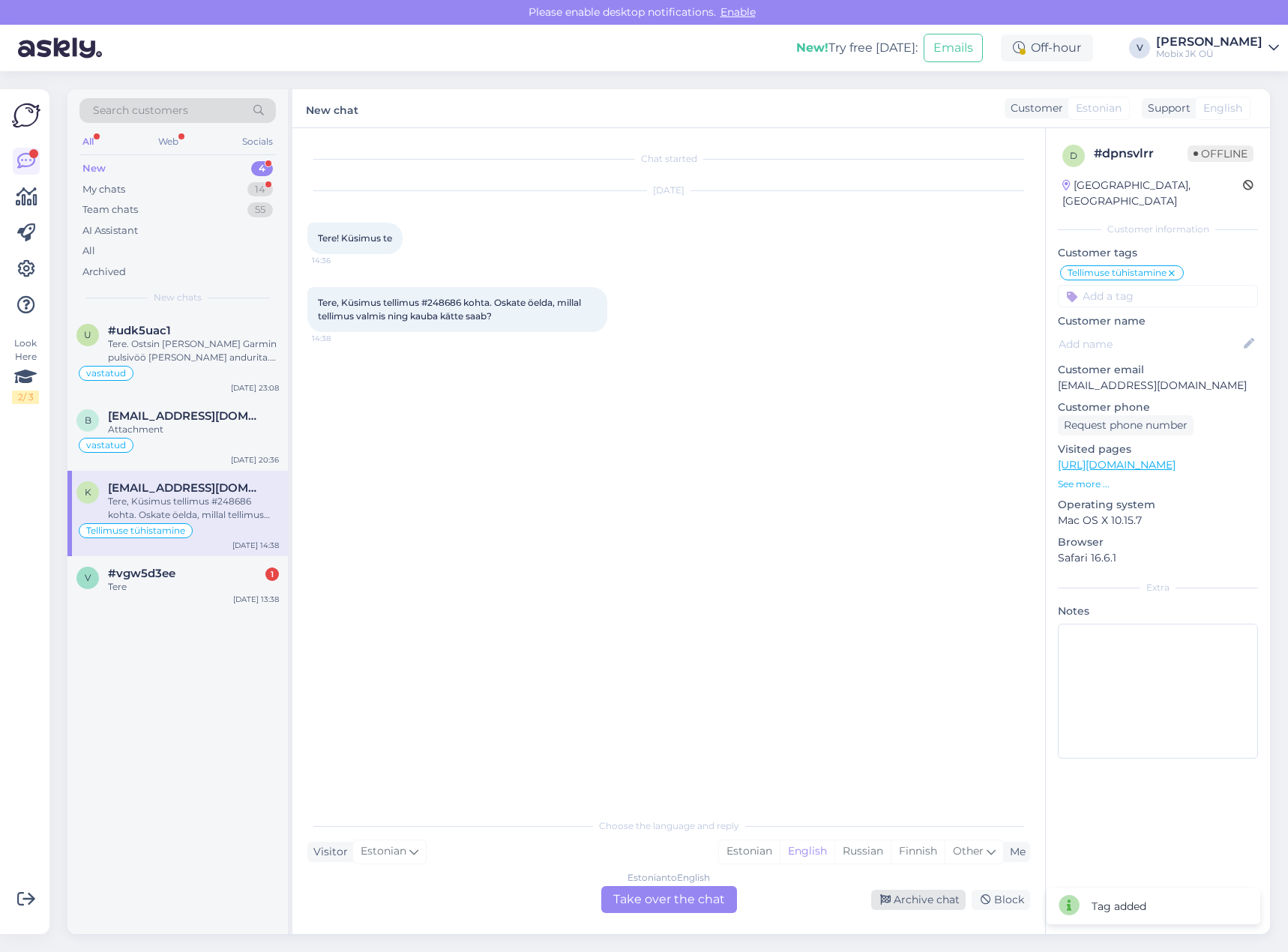
click at [939, 895] on div "Archive chat" at bounding box center [918, 899] width 95 height 20
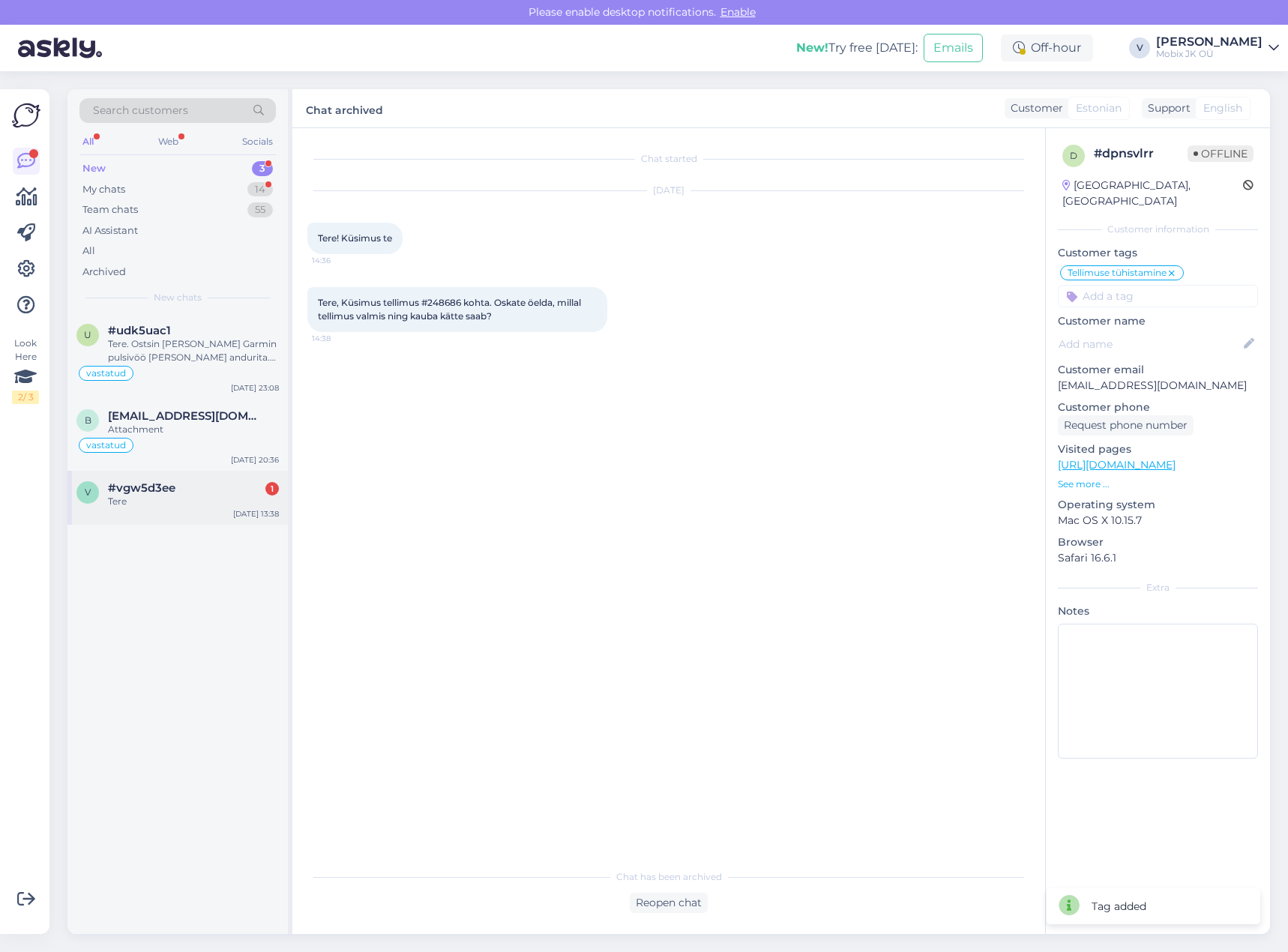
click at [162, 505] on div "Tere" at bounding box center [193, 501] width 171 height 14
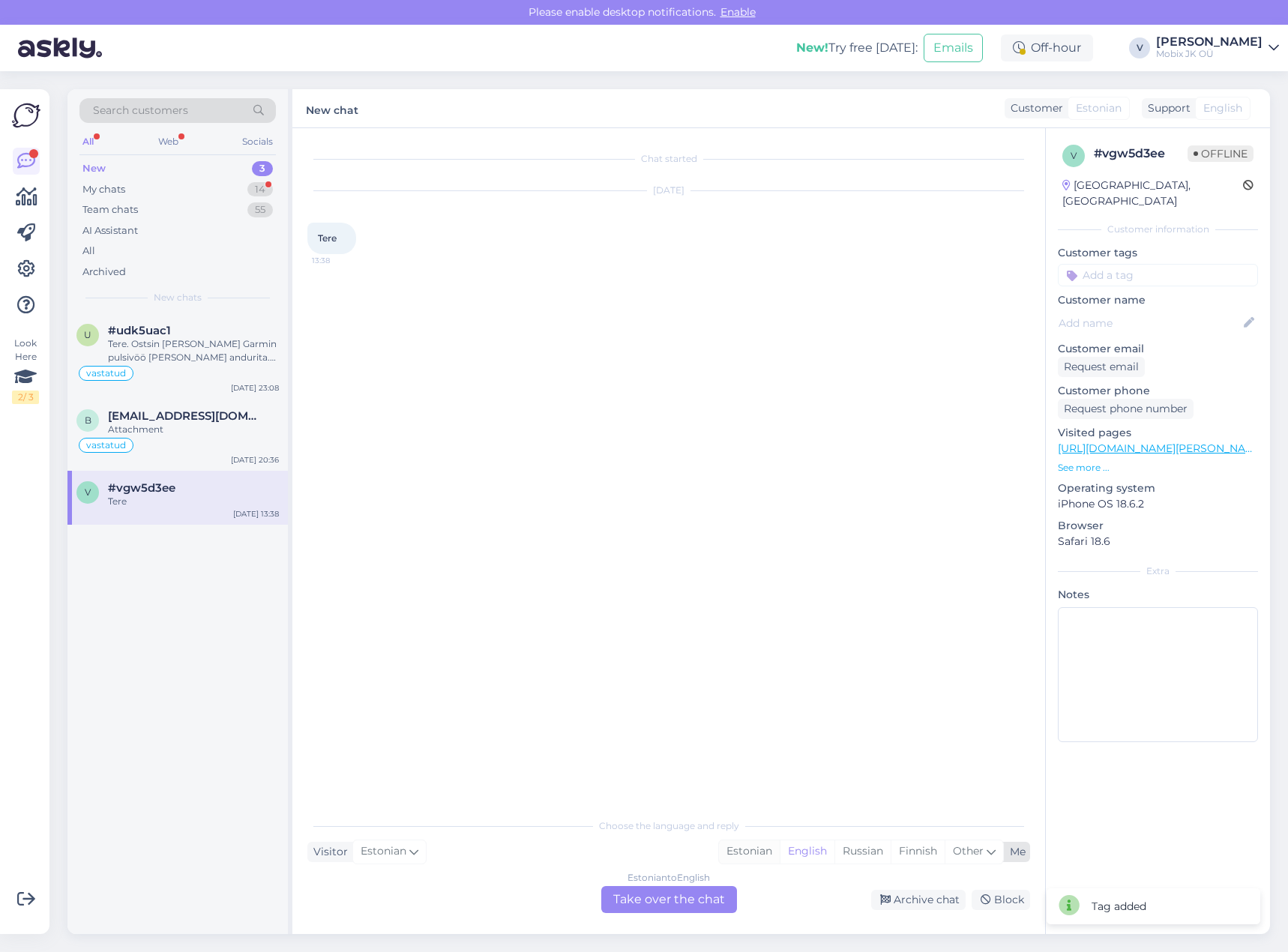
click at [747, 846] on div "Estonian" at bounding box center [749, 851] width 60 height 22
click at [727, 888] on div "Estonian to Estonian Take over the chat" at bounding box center [669, 900] width 136 height 27
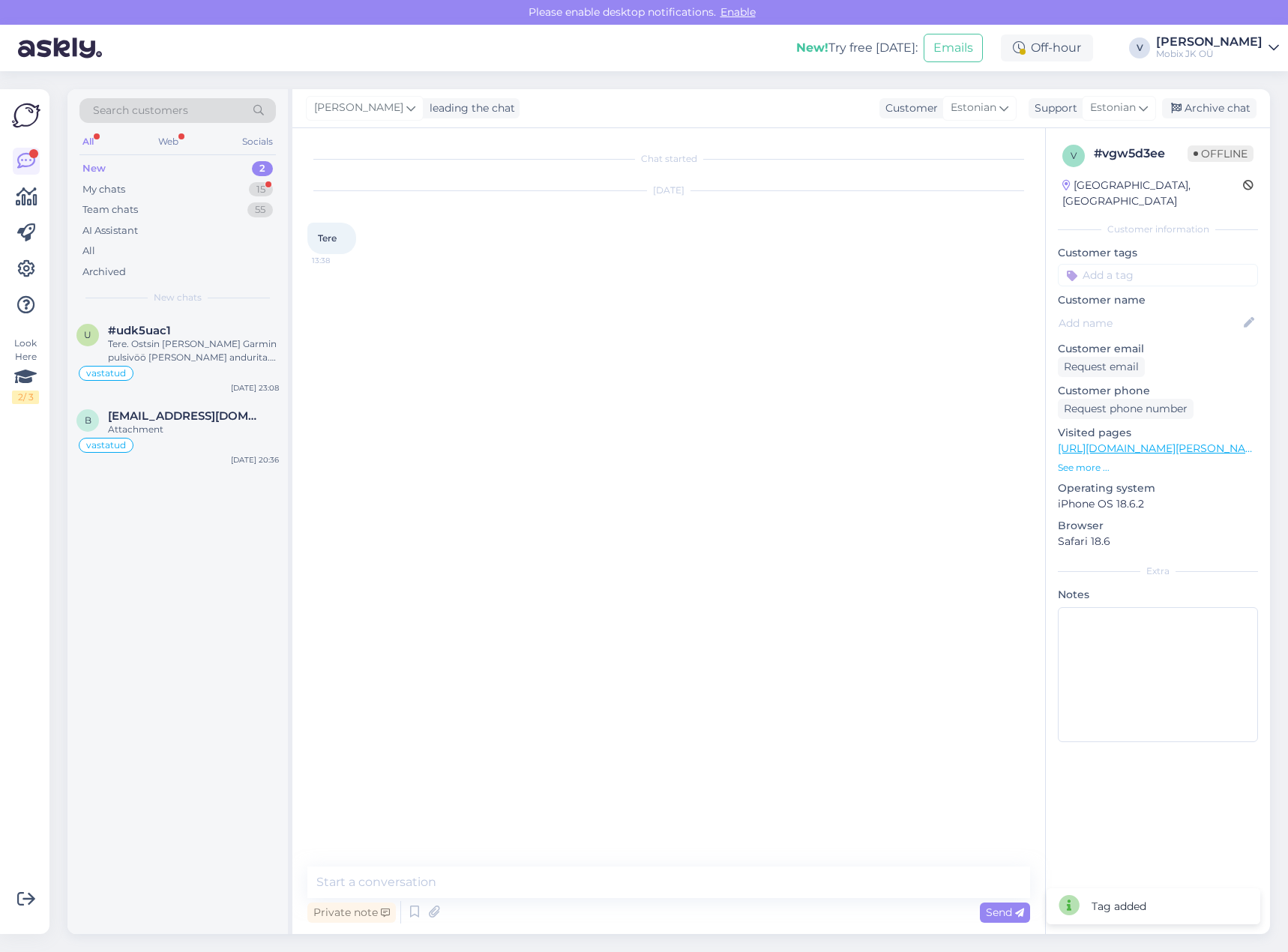
click at [718, 891] on textarea at bounding box center [669, 882] width 723 height 32
type textarea "Tere!"
click at [173, 435] on div "Attachment" at bounding box center [193, 429] width 171 height 14
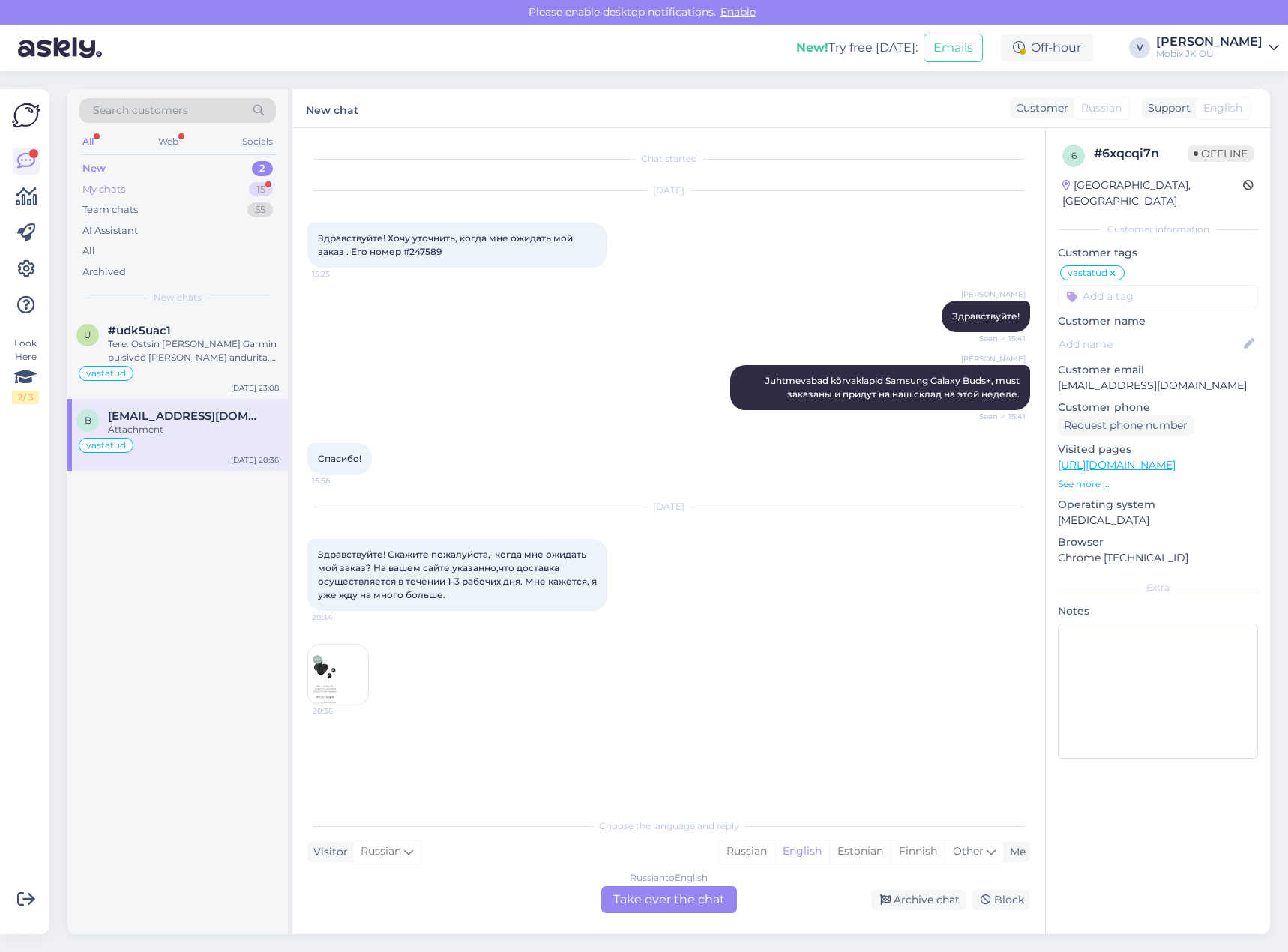
click at [167, 190] on div "My chats 15" at bounding box center [177, 189] width 196 height 21
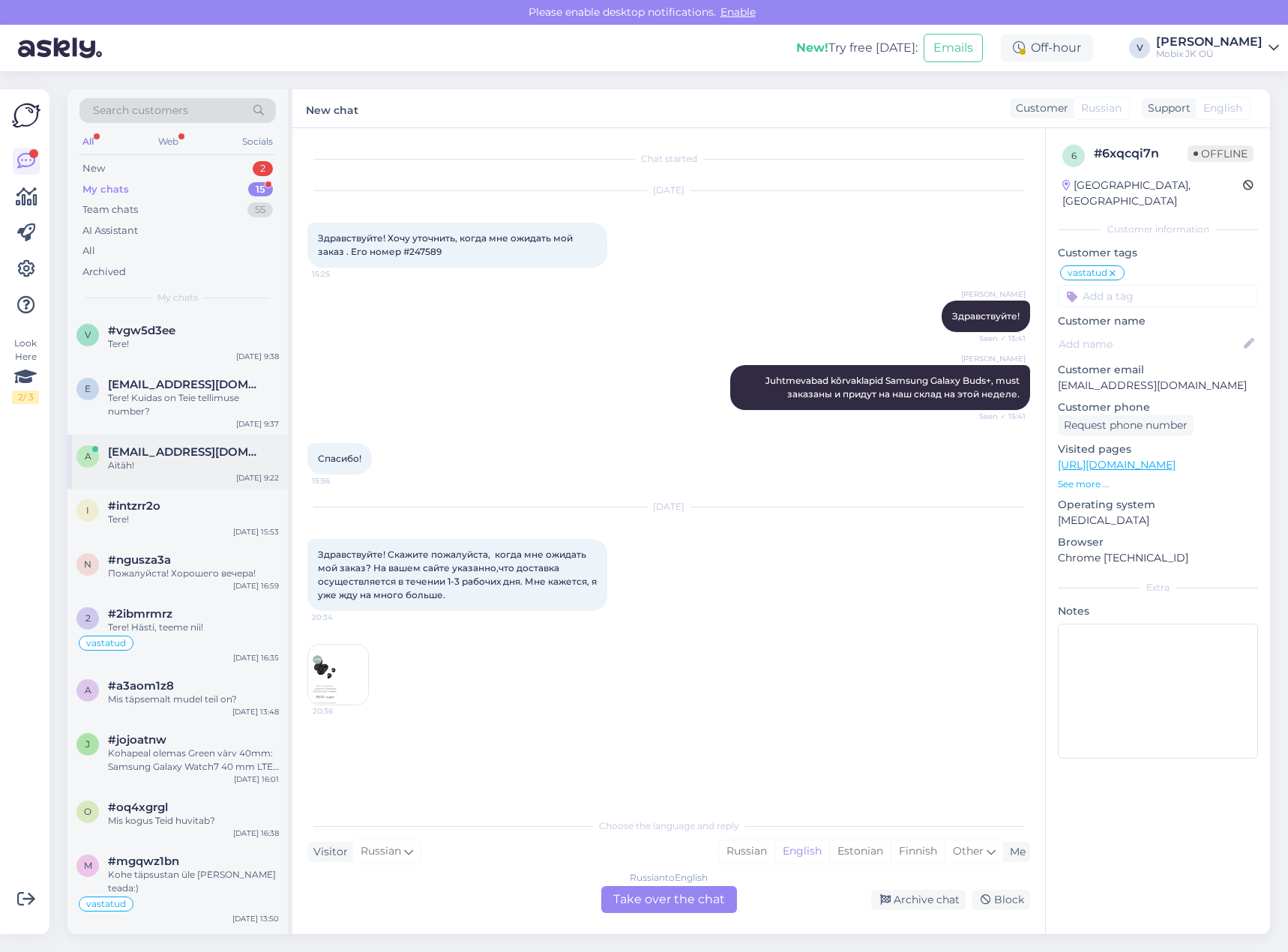
click at [215, 469] on div "Aitäh!" at bounding box center [193, 465] width 171 height 14
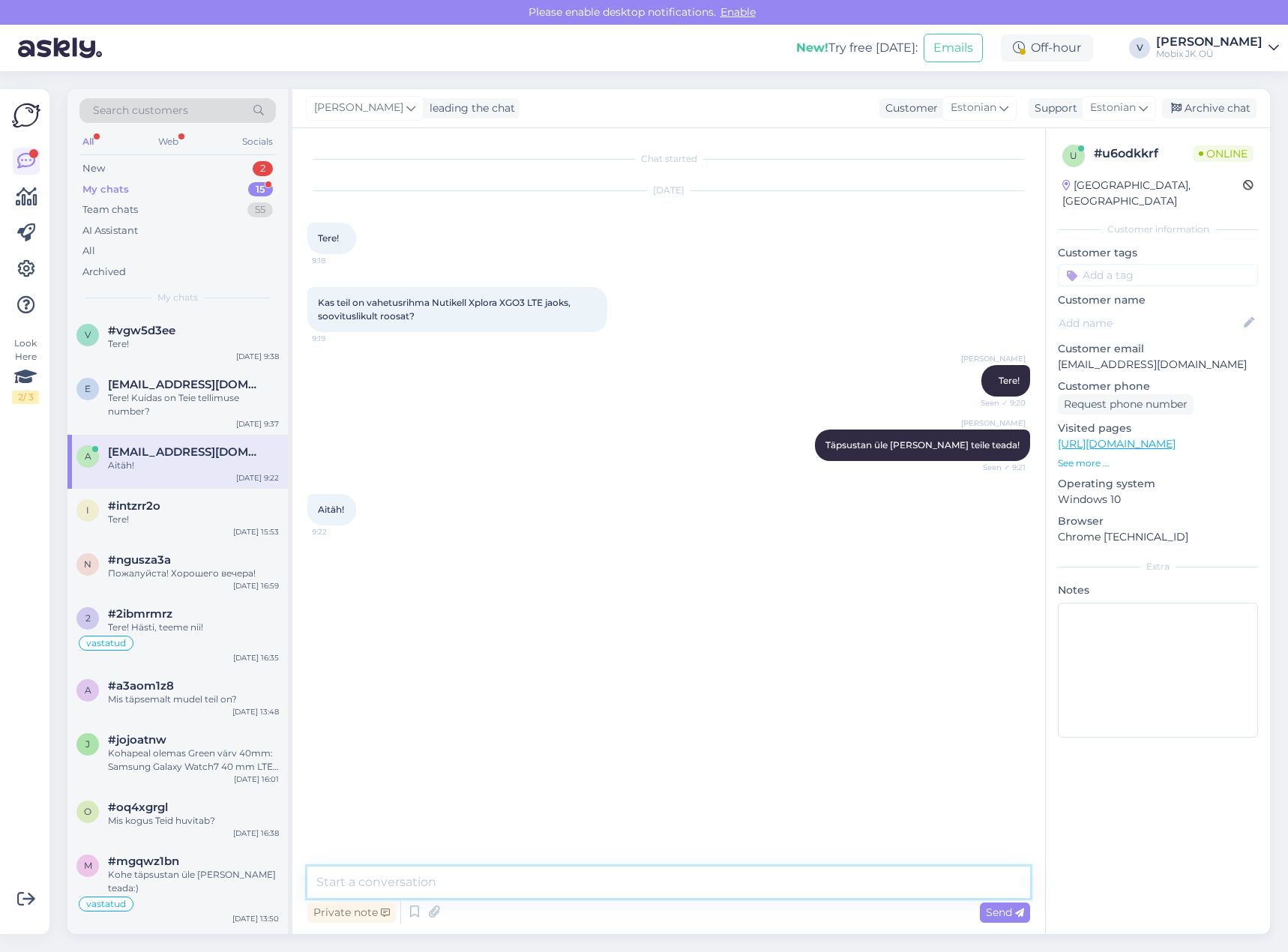
click at [844, 891] on textarea at bounding box center [669, 882] width 723 height 32
click at [627, 877] on textarea "Tere taas! Just [PERSON_NAME] infot tootejuhilt, et kahjuks ei ole pakkuda rihm…" at bounding box center [669, 882] width 723 height 32
type textarea "Tere taas! Just [PERSON_NAME] infot tootejuhilt, et kahjuks pole pakkuda rihma,…"
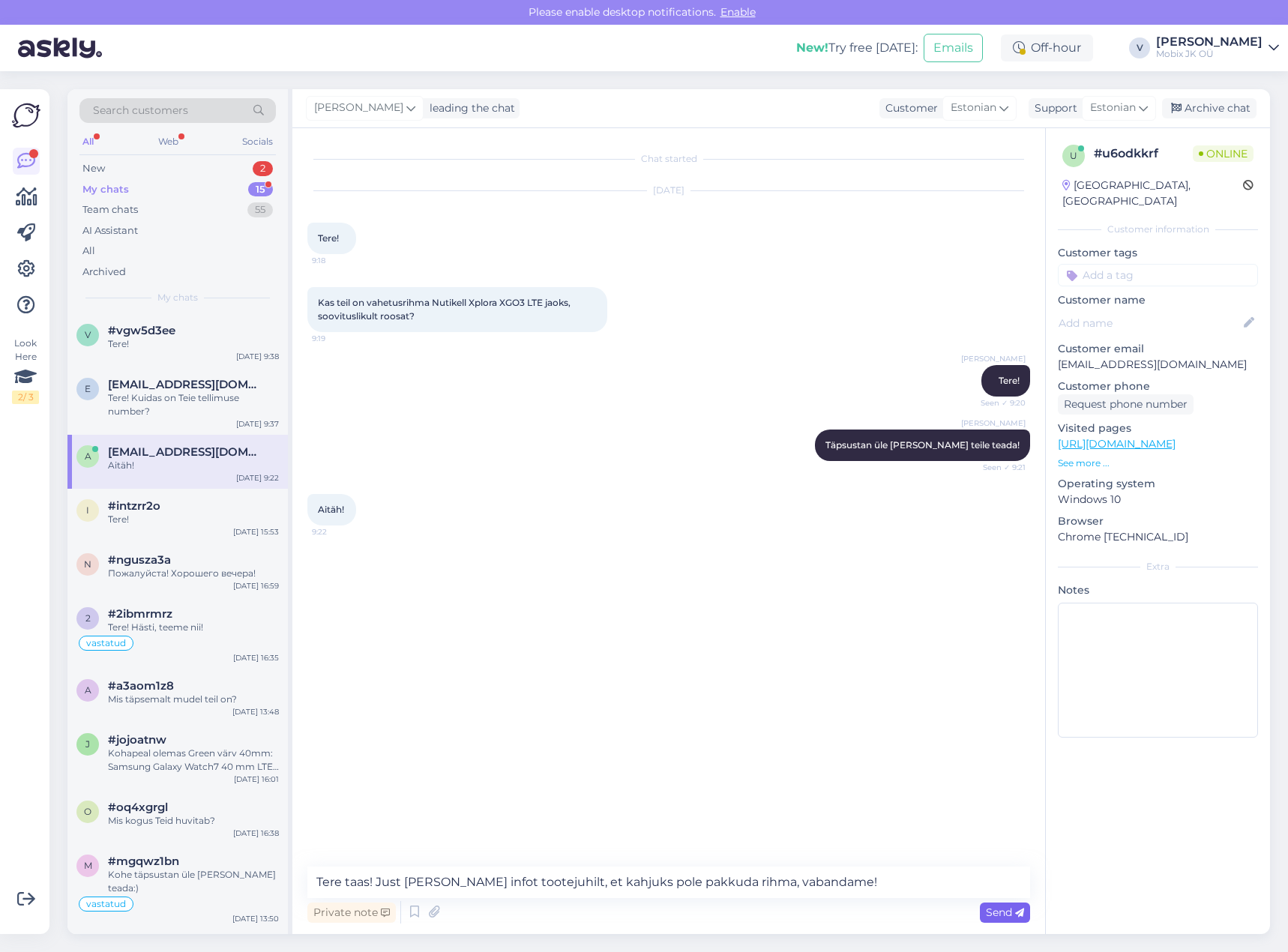
click at [1006, 909] on span "Send" at bounding box center [1005, 911] width 38 height 14
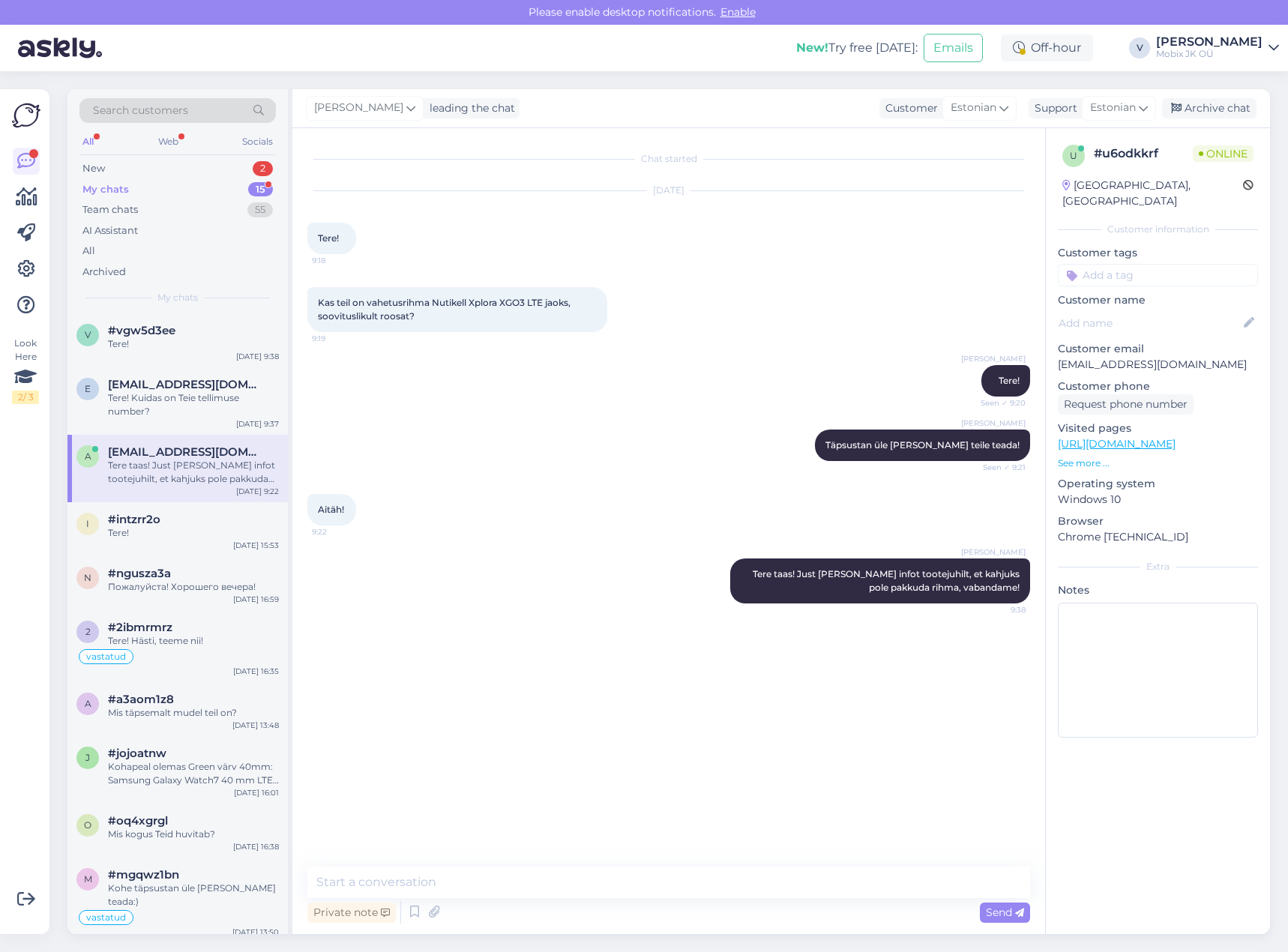
click at [1165, 264] on input at bounding box center [1158, 275] width 200 height 22
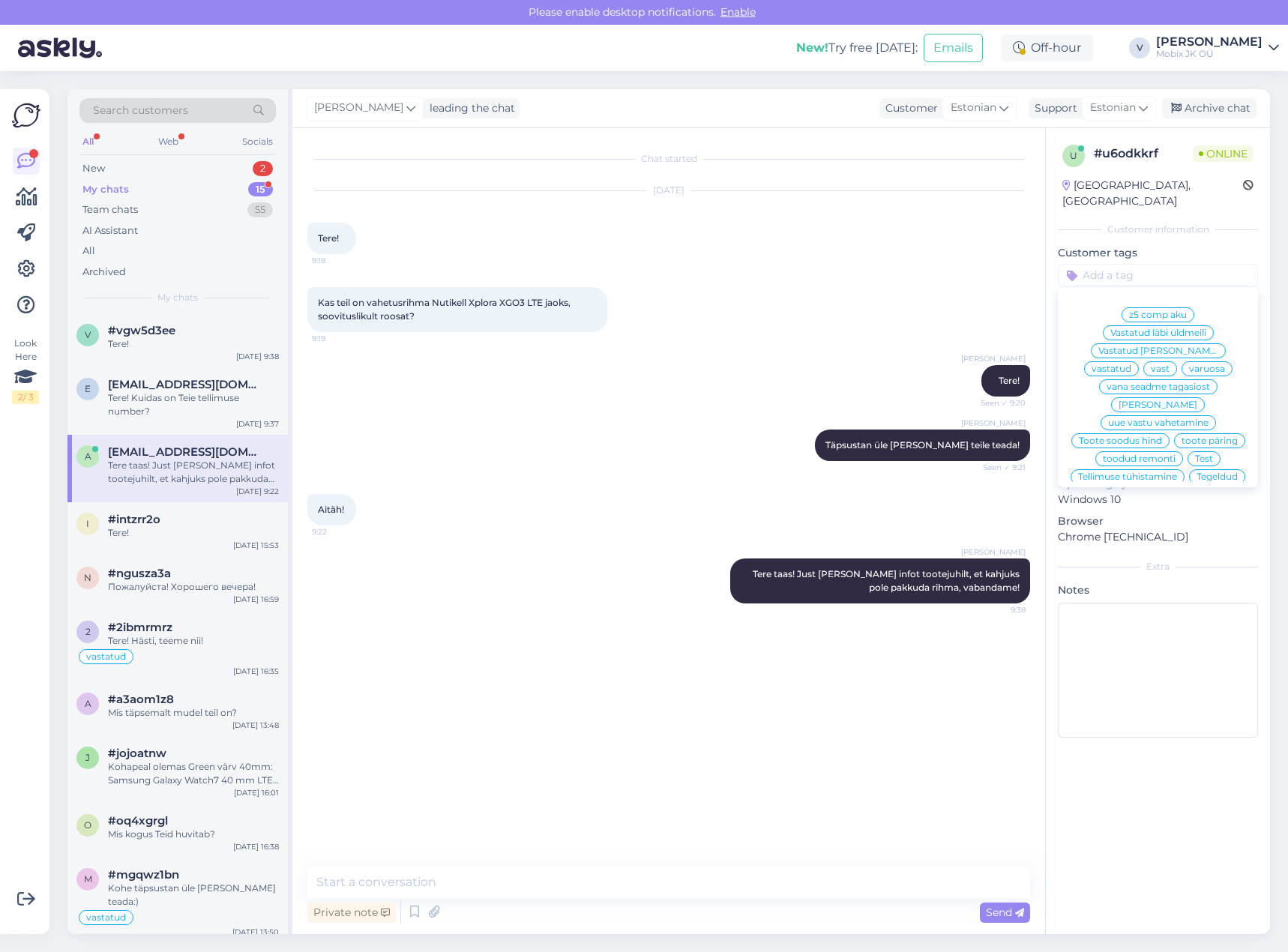
click at [1131, 364] on span "vastatud" at bounding box center [1111, 368] width 40 height 9
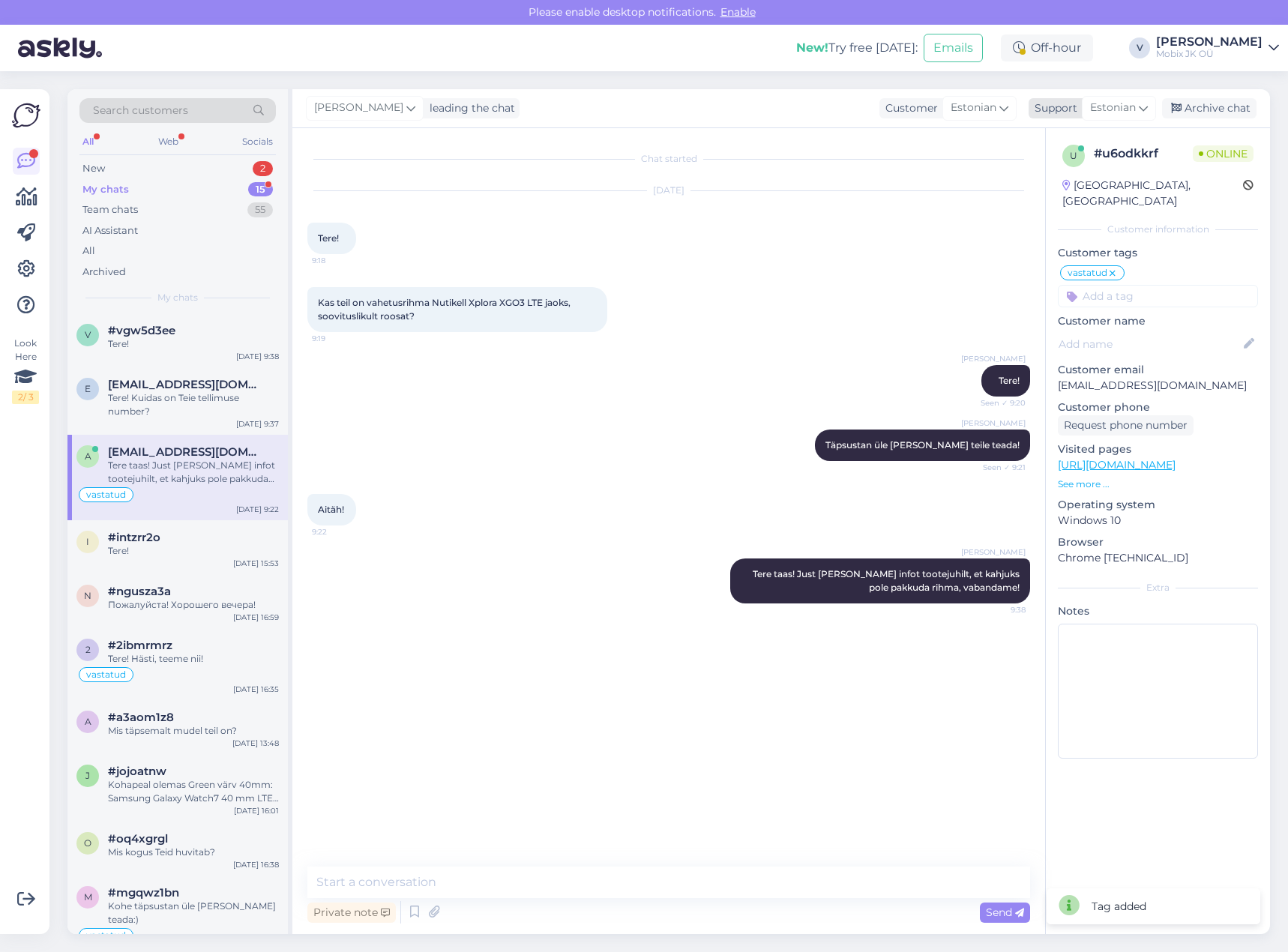
drag, startPoint x: 1219, startPoint y: 106, endPoint x: 1235, endPoint y: 104, distance: 16.1
click at [1220, 106] on div "Archive chat" at bounding box center [1209, 108] width 95 height 20
